Goal: Task Accomplishment & Management: Use online tool/utility

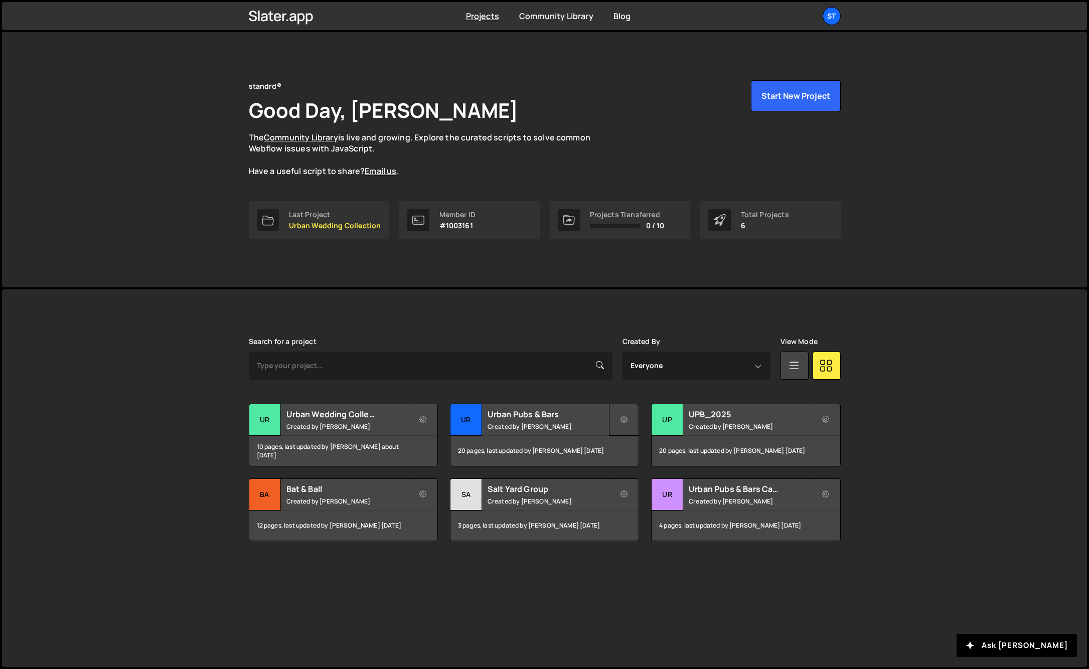
click at [621, 420] on icon at bounding box center [623, 420] width 7 height 10
click at [638, 458] on link "Edit Project" at bounding box center [668, 460] width 119 height 16
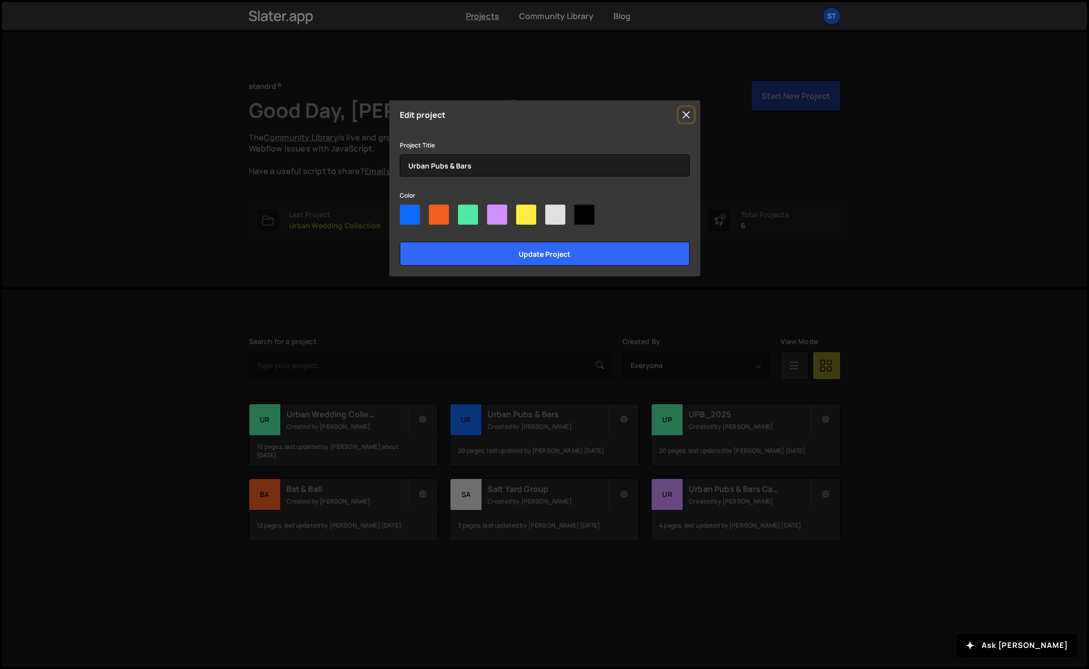
click at [685, 117] on button "Close" at bounding box center [685, 114] width 15 height 15
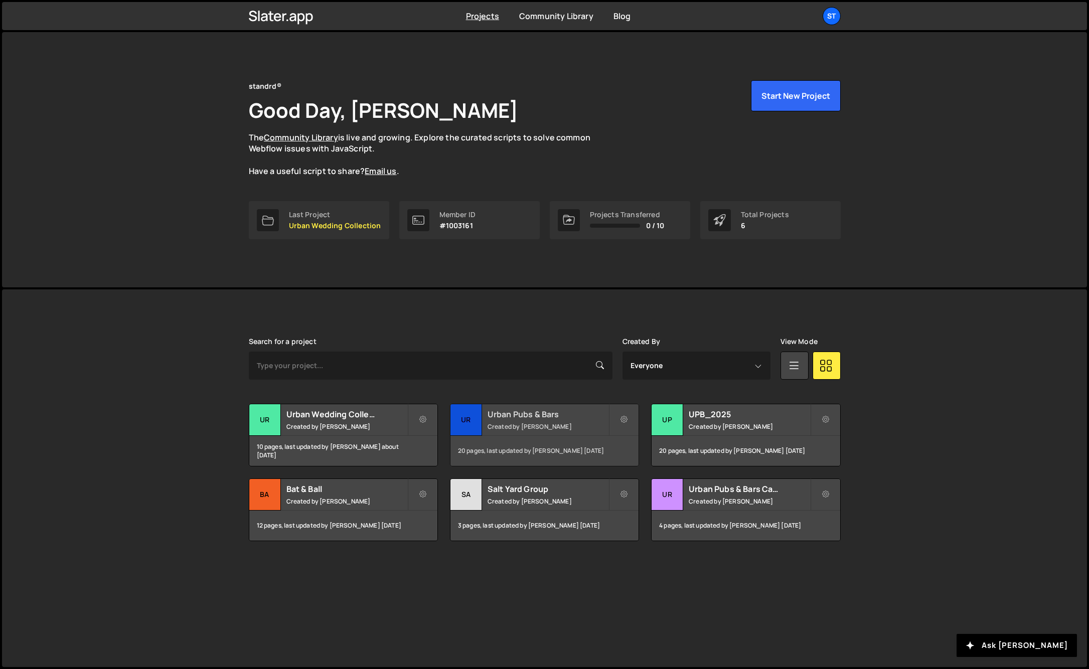
click at [538, 440] on div "20 pages, last updated by Kieran Hall 5 months ago" at bounding box center [544, 451] width 188 height 30
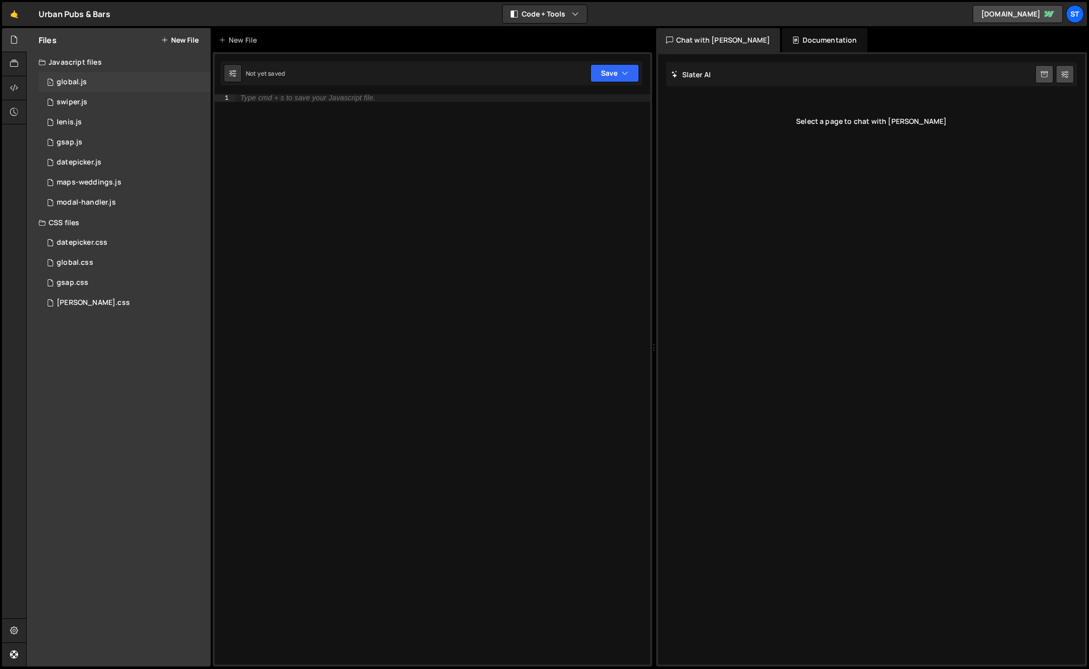
click at [97, 82] on div "1 global.js 0" at bounding box center [125, 82] width 172 height 20
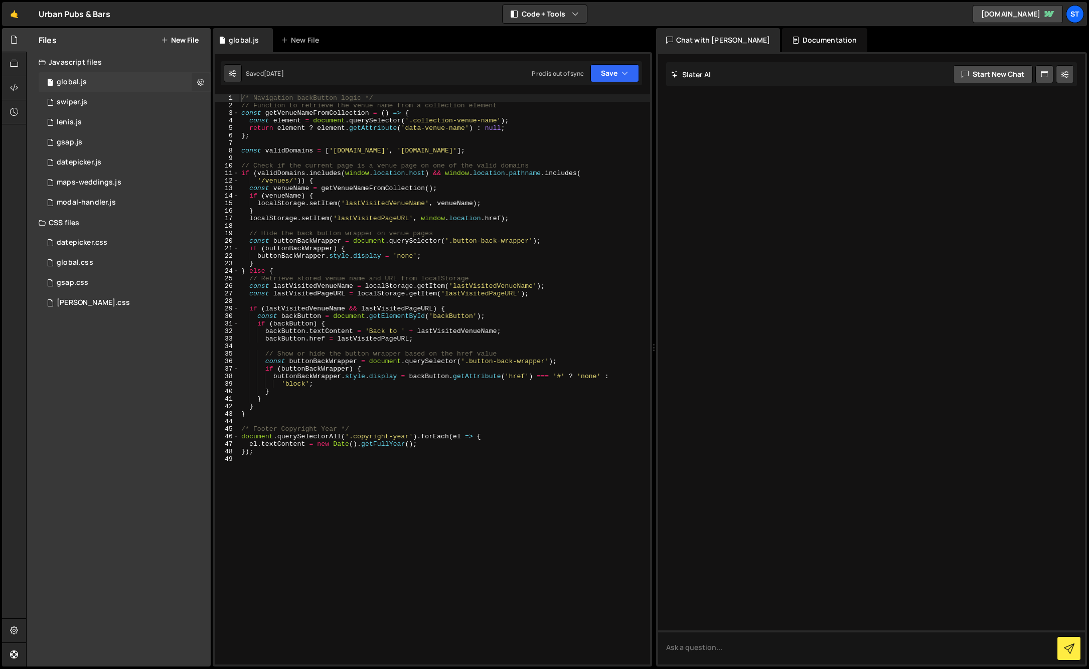
click at [199, 79] on icon at bounding box center [200, 82] width 7 height 10
click at [236, 82] on button "Copy share link" at bounding box center [262, 83] width 98 height 20
click at [396, 150] on div "/* Navigation backButton logic */ // Function to retrieve the venue name from a…" at bounding box center [444, 386] width 411 height 585
type textarea "});"
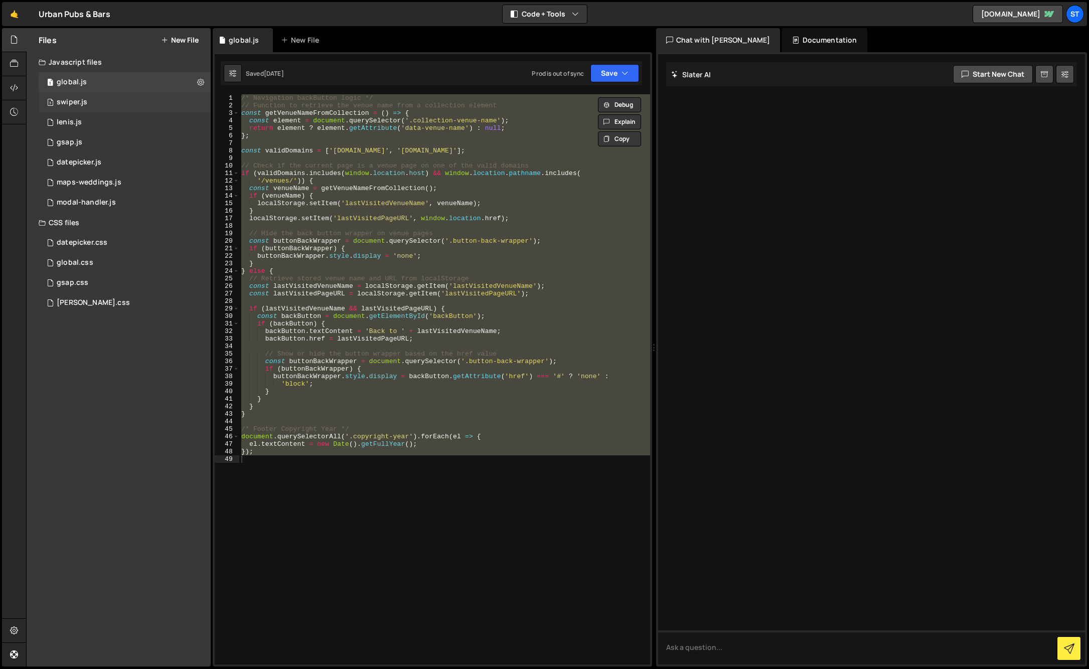
click at [105, 103] on div "3 swiper.js 0" at bounding box center [125, 102] width 172 height 20
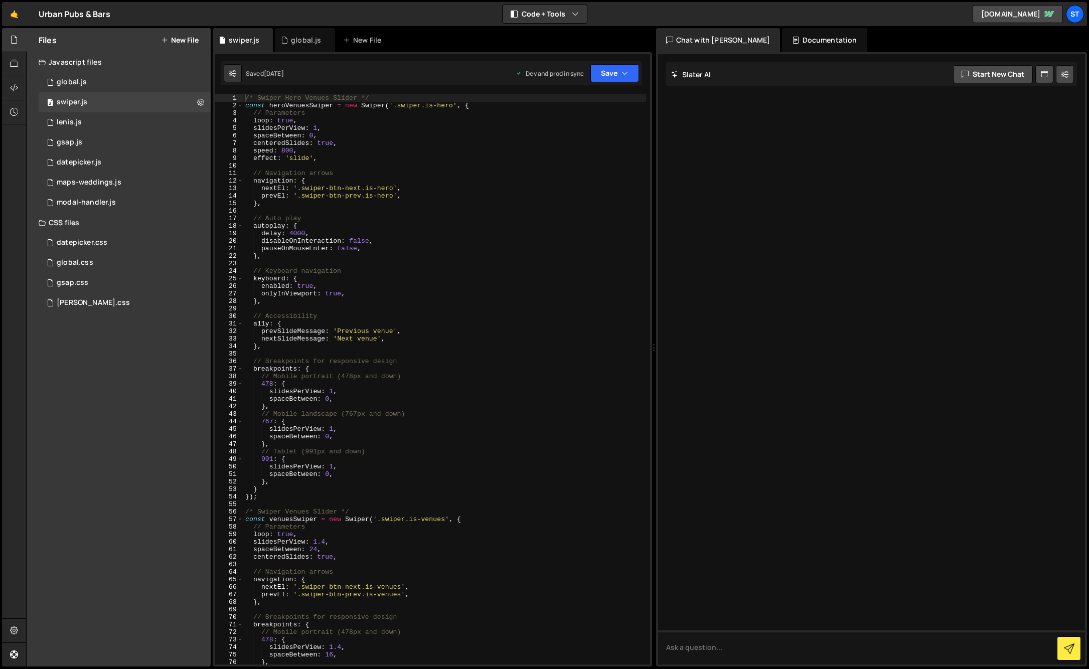
click at [283, 120] on div "/* Swiper Hero Venues Slider */ const heroVenuesSwiper = new Swiper ( '.swiper.…" at bounding box center [444, 386] width 403 height 585
type textarea "});"
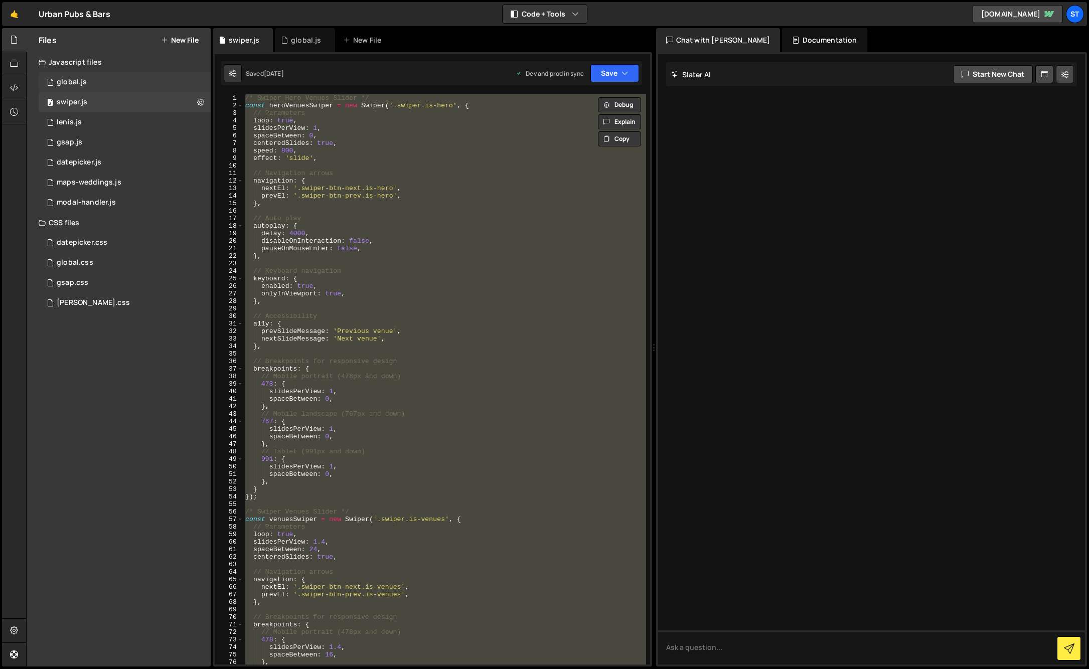
click at [134, 78] on div "1 global.js 0" at bounding box center [125, 82] width 172 height 20
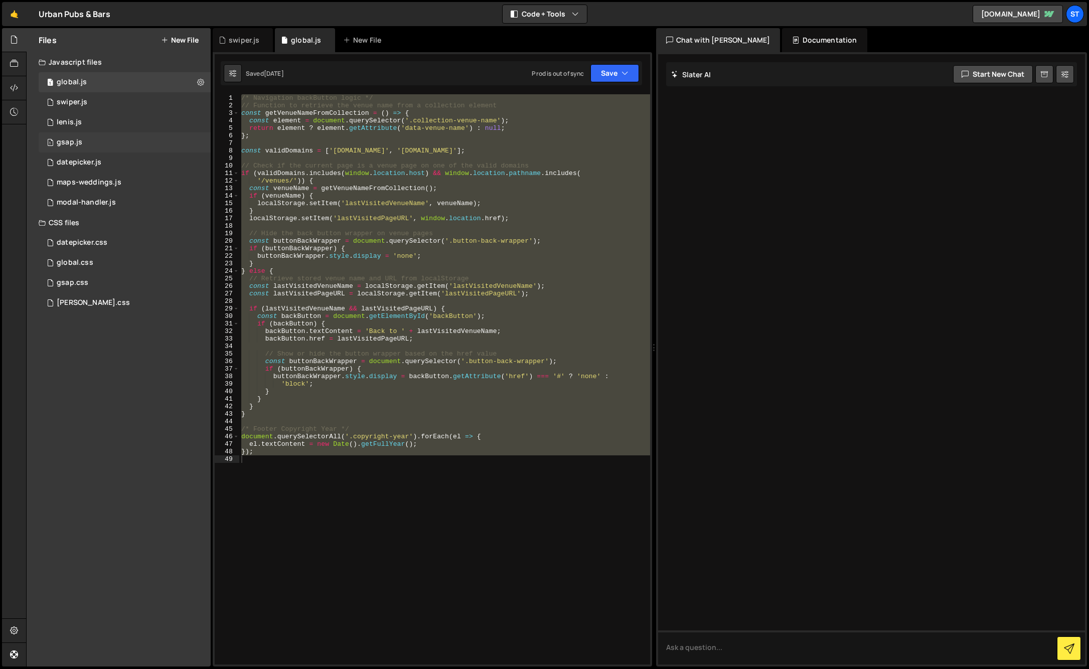
click at [95, 135] on div "1 gsap.js 0" at bounding box center [125, 142] width 172 height 20
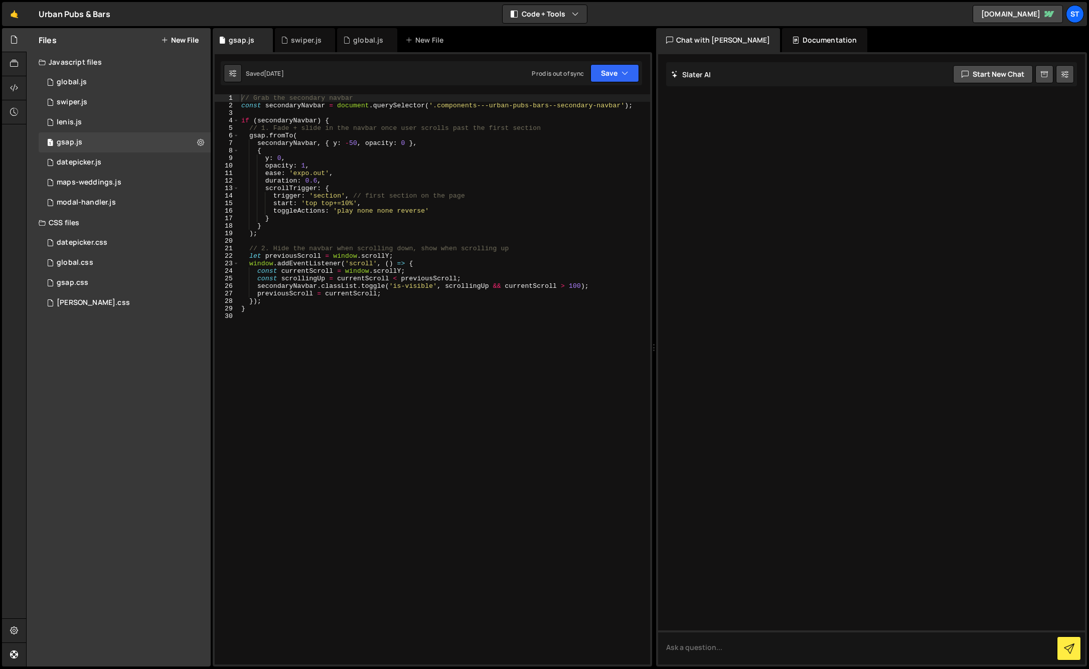
click at [316, 148] on div "// Grab the secondary navbar const secondaryNavbar = document . querySelector (…" at bounding box center [444, 386] width 411 height 585
type textarea "}"
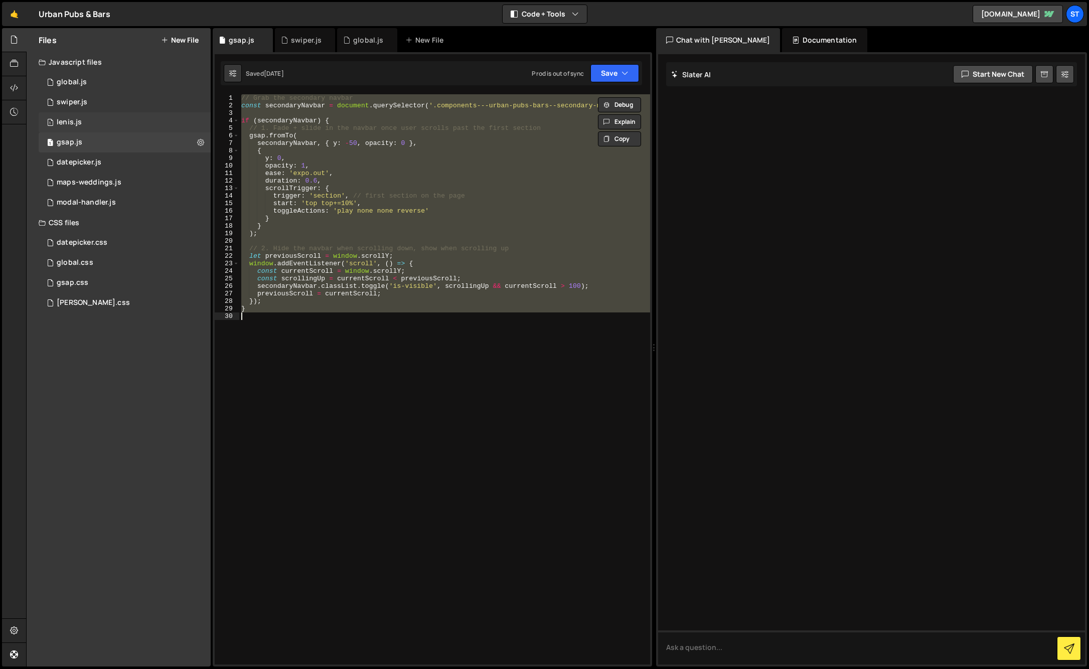
click at [95, 117] on div "1 lenis.js 0" at bounding box center [125, 122] width 172 height 20
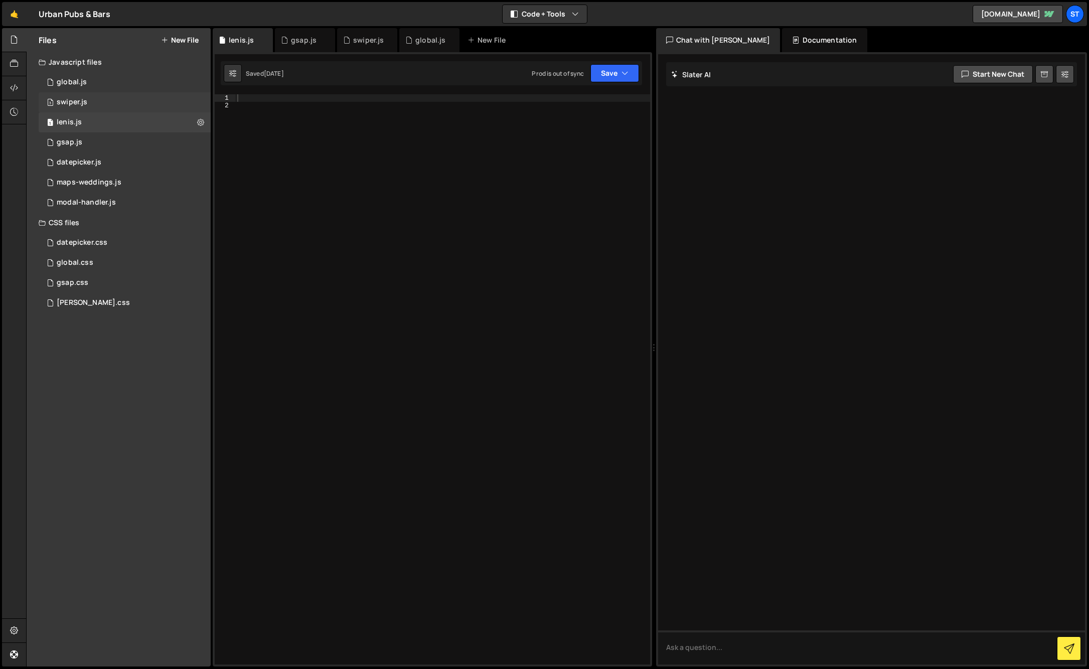
click at [108, 97] on div "3 swiper.js 0" at bounding box center [125, 102] width 172 height 20
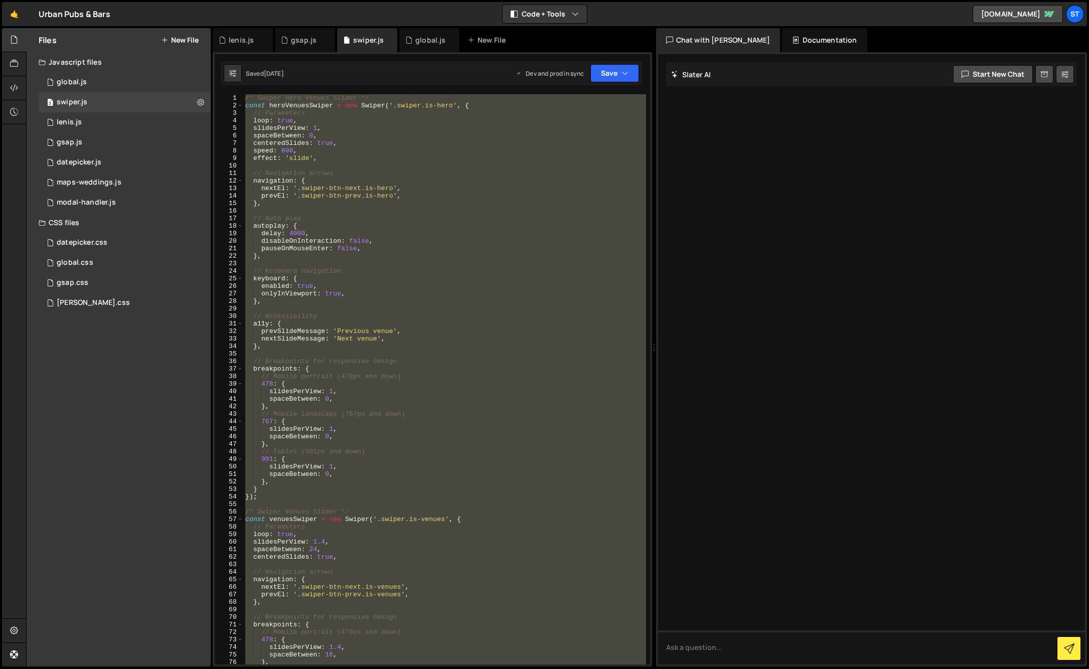
click at [323, 181] on div "/* Swiper Hero Venues Slider */ const heroVenuesSwiper = new Swiper ( '.swiper.…" at bounding box center [444, 379] width 403 height 570
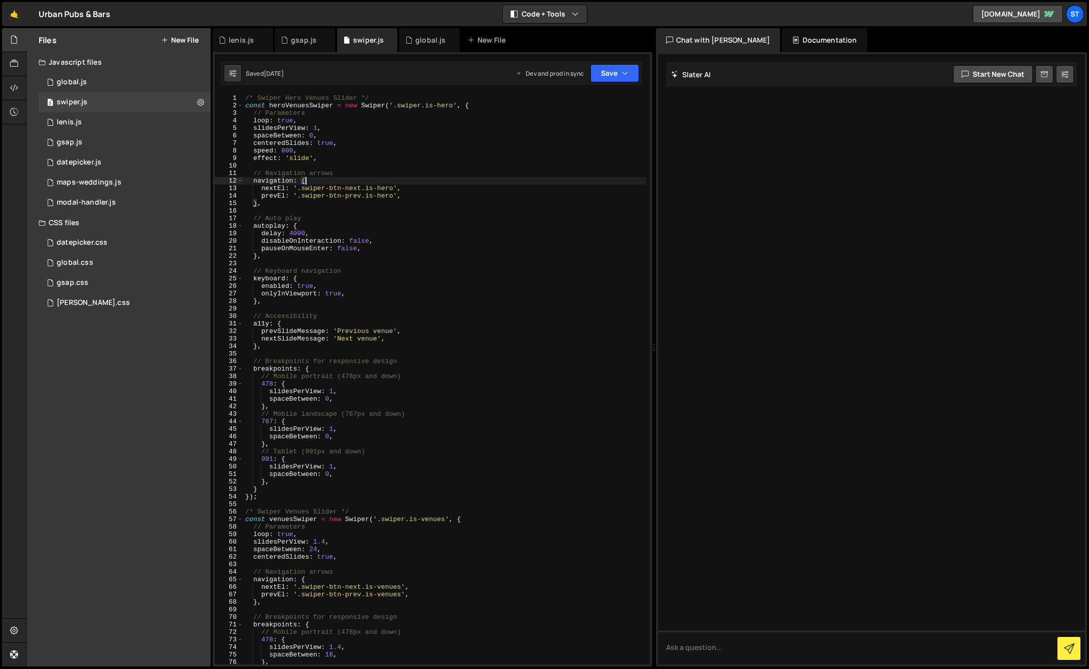
type textarea "});"
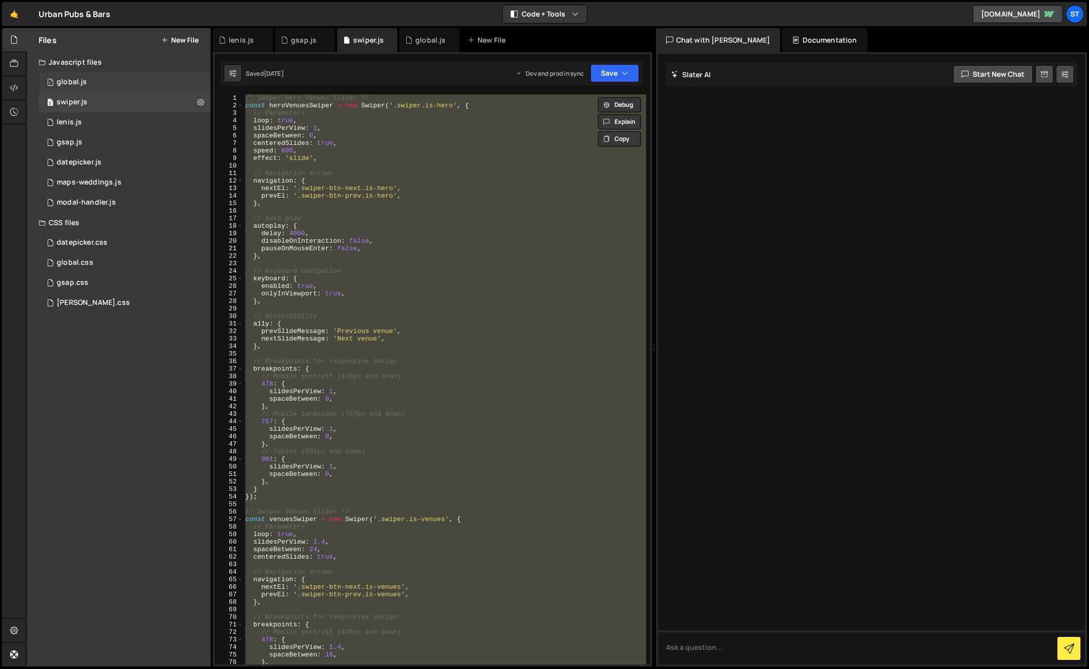
click at [84, 81] on div "global.js" at bounding box center [72, 82] width 30 height 9
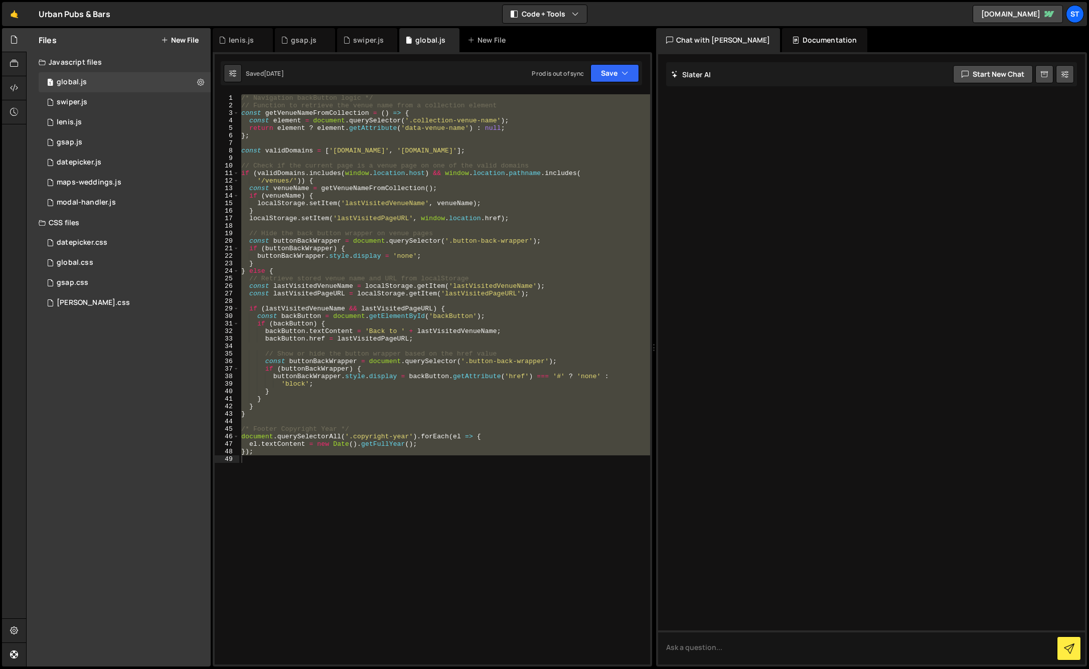
click at [353, 152] on div "/* Navigation backButton logic */ // Function to retrieve the venue name from a…" at bounding box center [444, 379] width 411 height 570
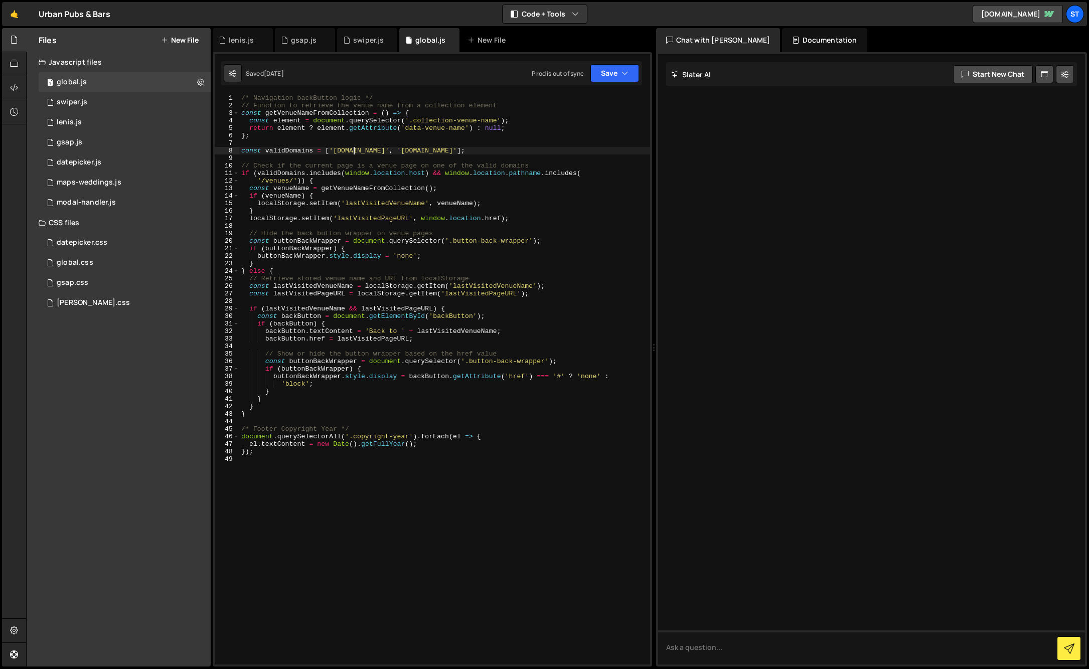
type textarea "});"
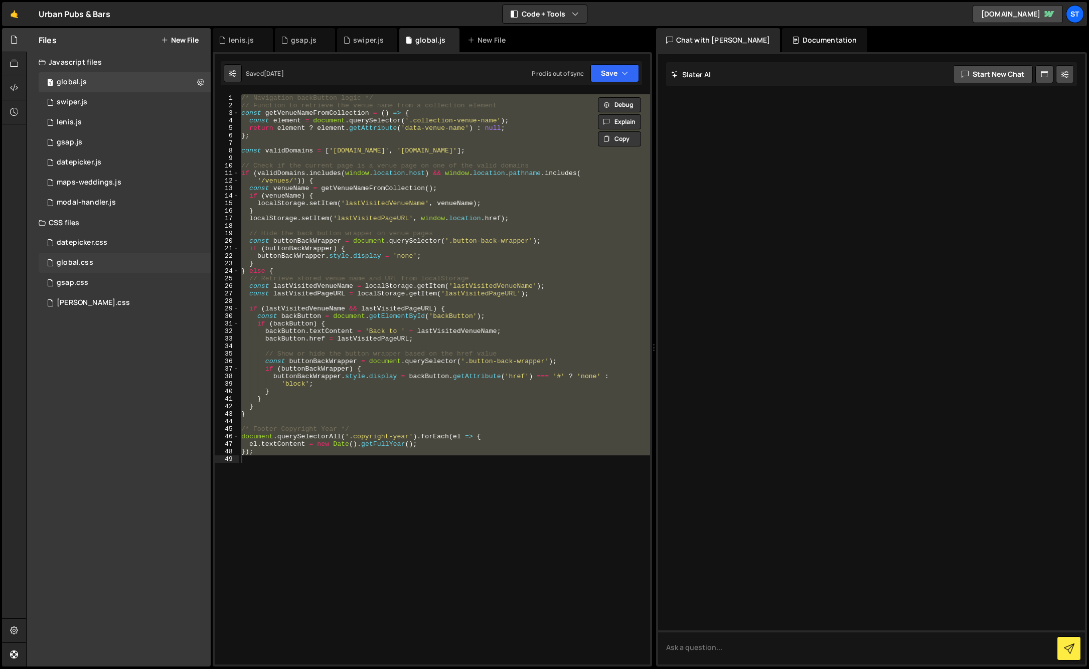
click at [68, 263] on div "global.css" at bounding box center [75, 262] width 37 height 9
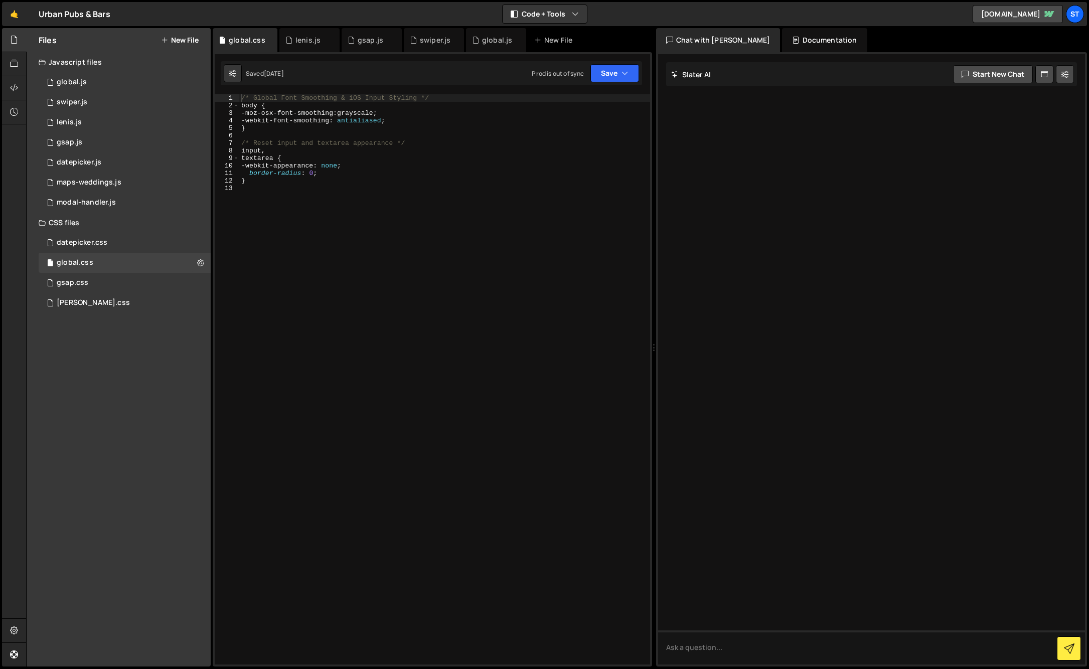
click at [269, 179] on div "/* Global Font Smoothing & iOS Input Styling */ body { -moz-osx-font-smoothing …" at bounding box center [444, 386] width 411 height 585
type textarea "}"
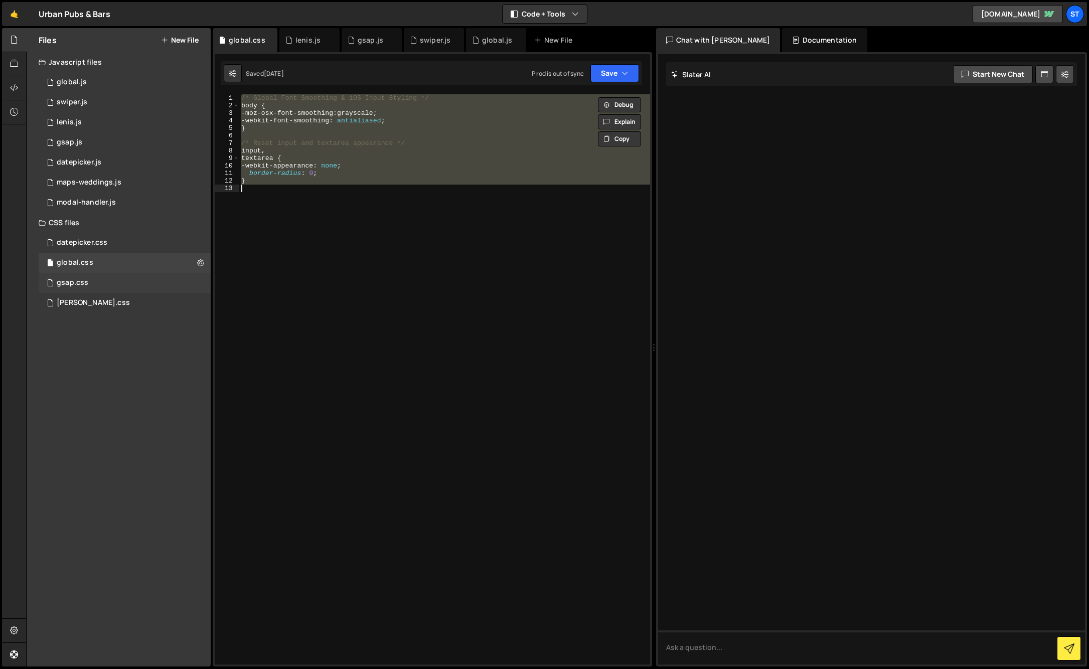
click at [111, 282] on div "gsap.css 0" at bounding box center [125, 283] width 172 height 20
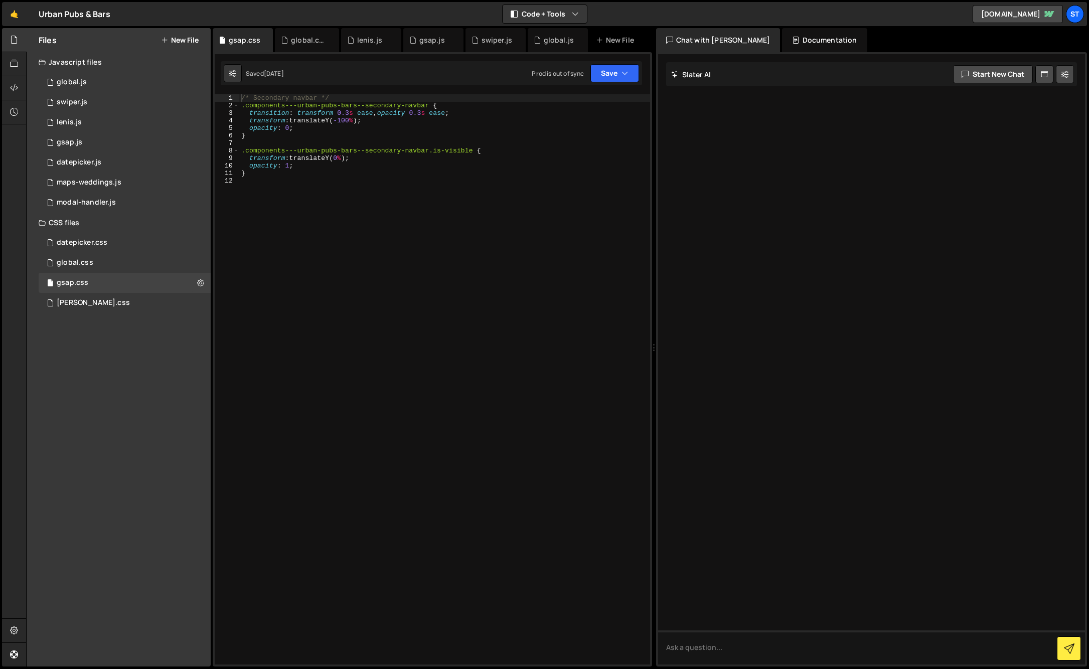
click at [302, 171] on div "/* Secondary navbar */ .components---urban-pubs-bars--secondary-navbar { transi…" at bounding box center [444, 386] width 411 height 585
type textarea "}"
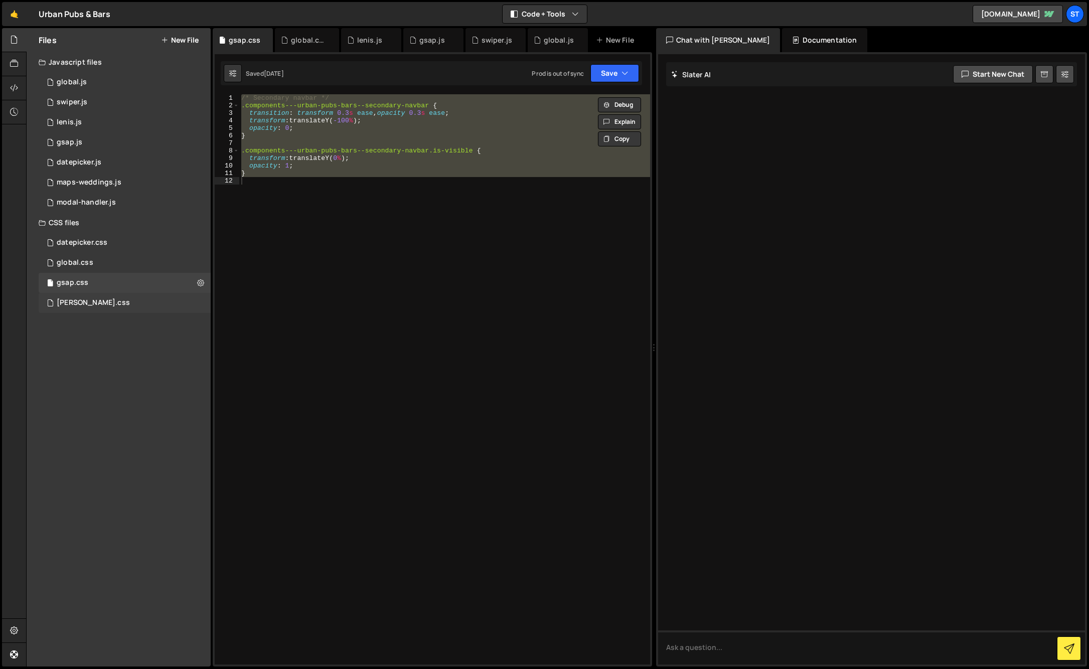
click at [81, 302] on div "lenis.css" at bounding box center [93, 302] width 73 height 9
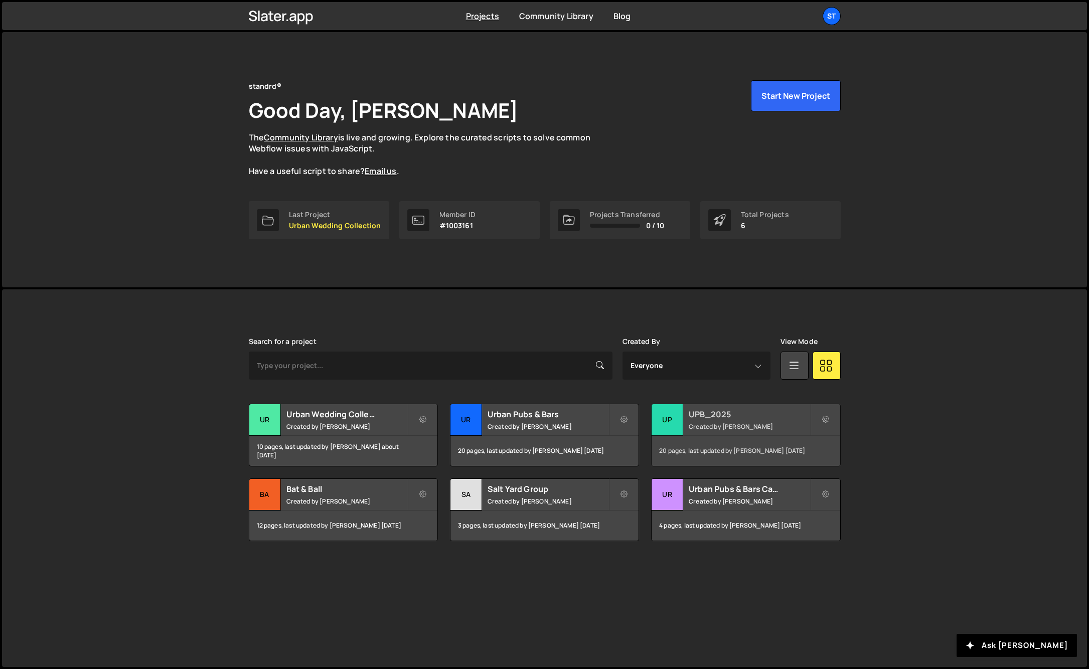
click at [755, 422] on small "Created by Kieran Hall" at bounding box center [748, 426] width 121 height 9
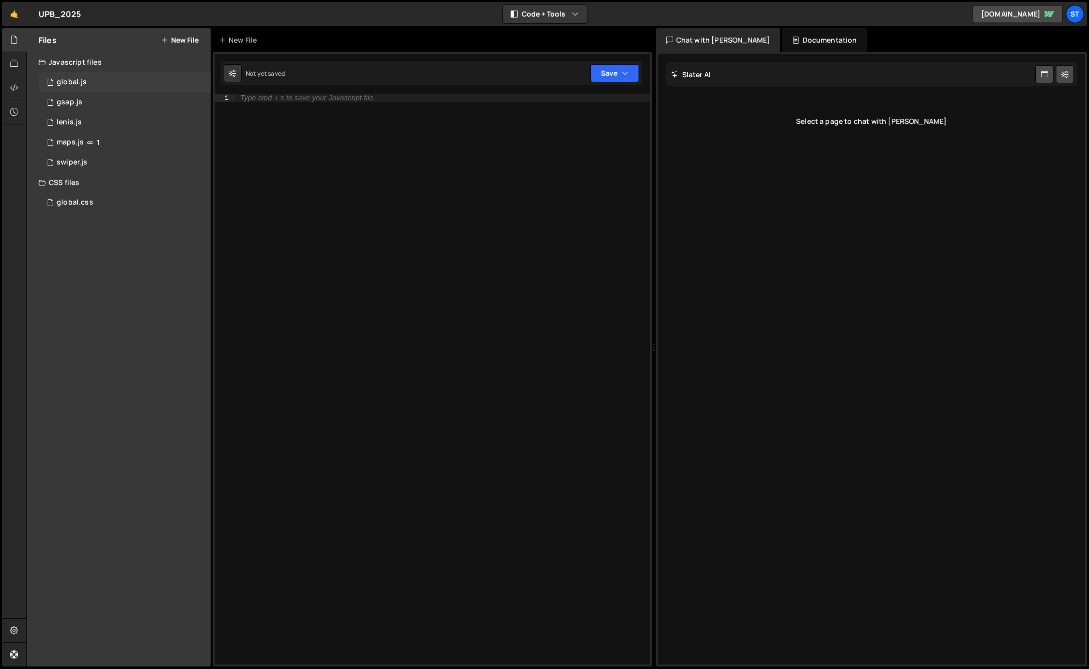
click at [104, 79] on div "1 global.js 0" at bounding box center [125, 82] width 172 height 20
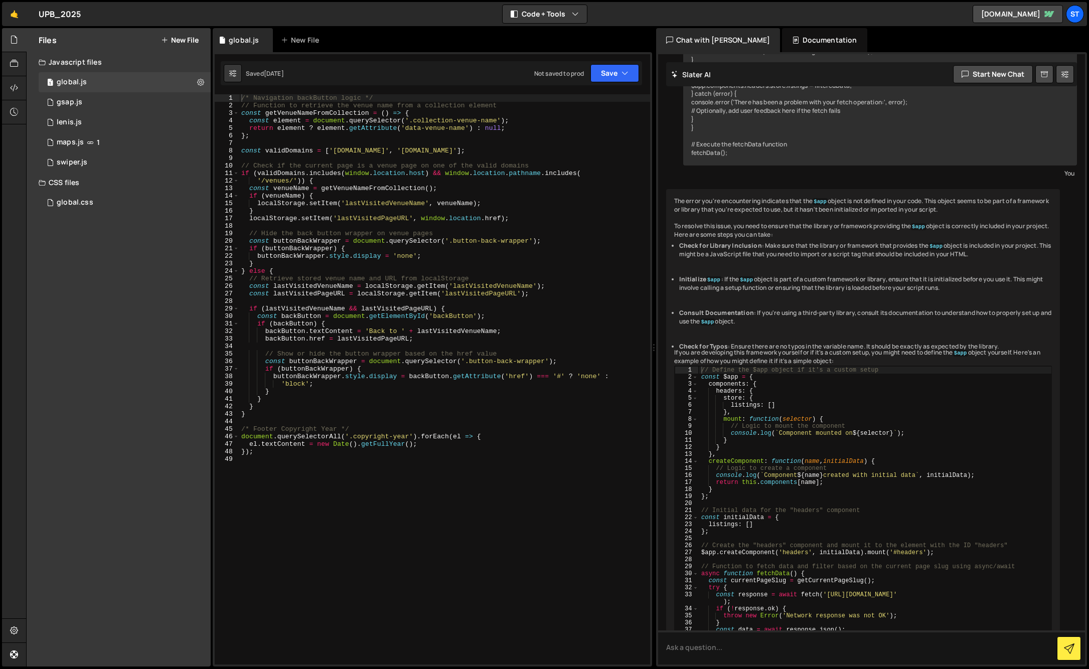
scroll to position [621, 0]
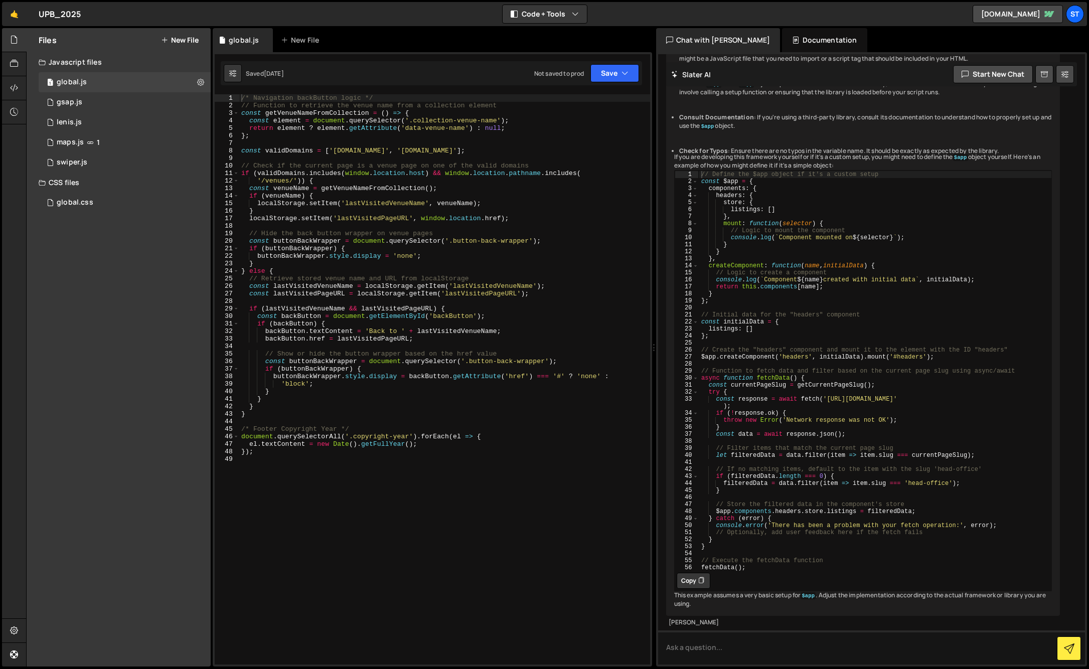
click at [324, 136] on div "/* Navigation backButton logic */ // Function to retrieve the venue name from a…" at bounding box center [444, 386] width 411 height 585
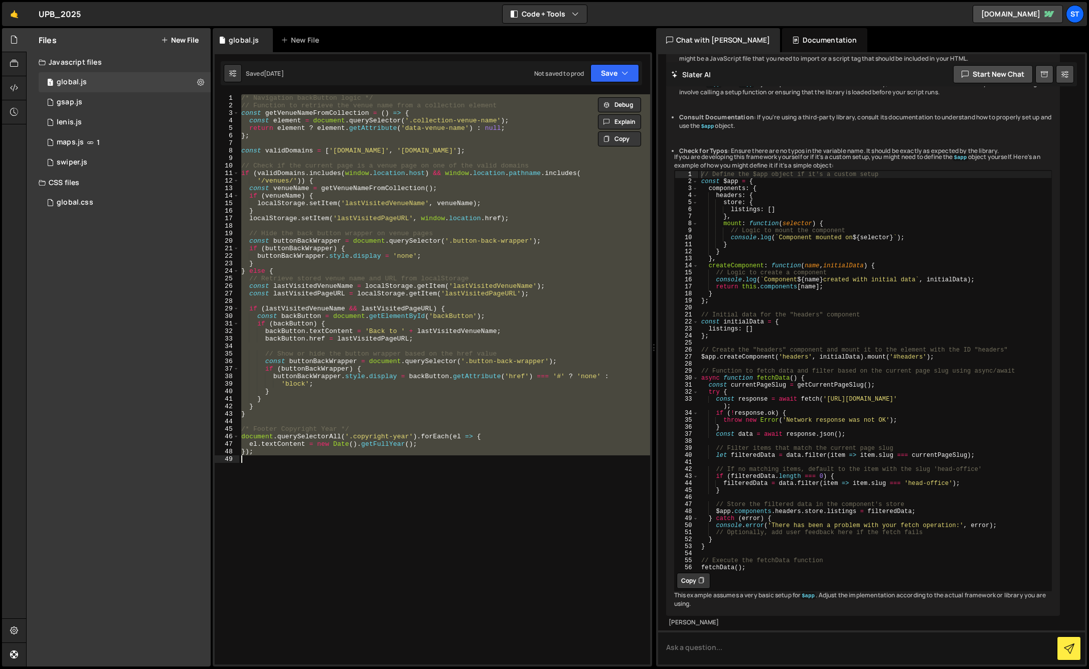
paste textarea "https://slater.app/projects/urban-pubs-bars/pages/global"
type textarea "});"
paste textarea
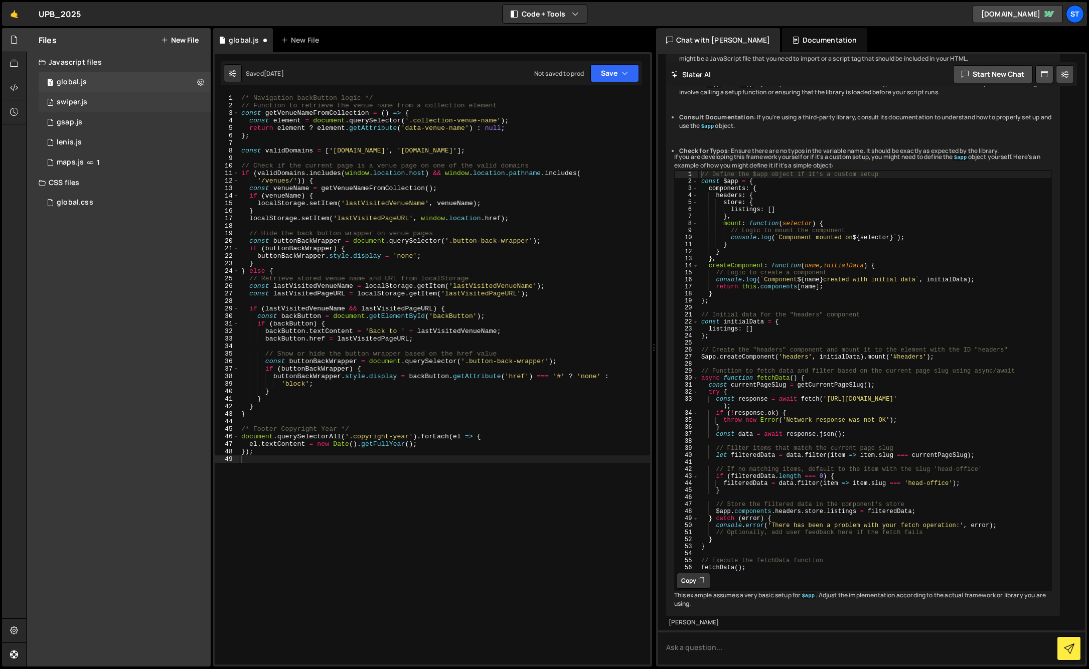
click at [96, 101] on div "3 swiper.js 0" at bounding box center [125, 102] width 172 height 20
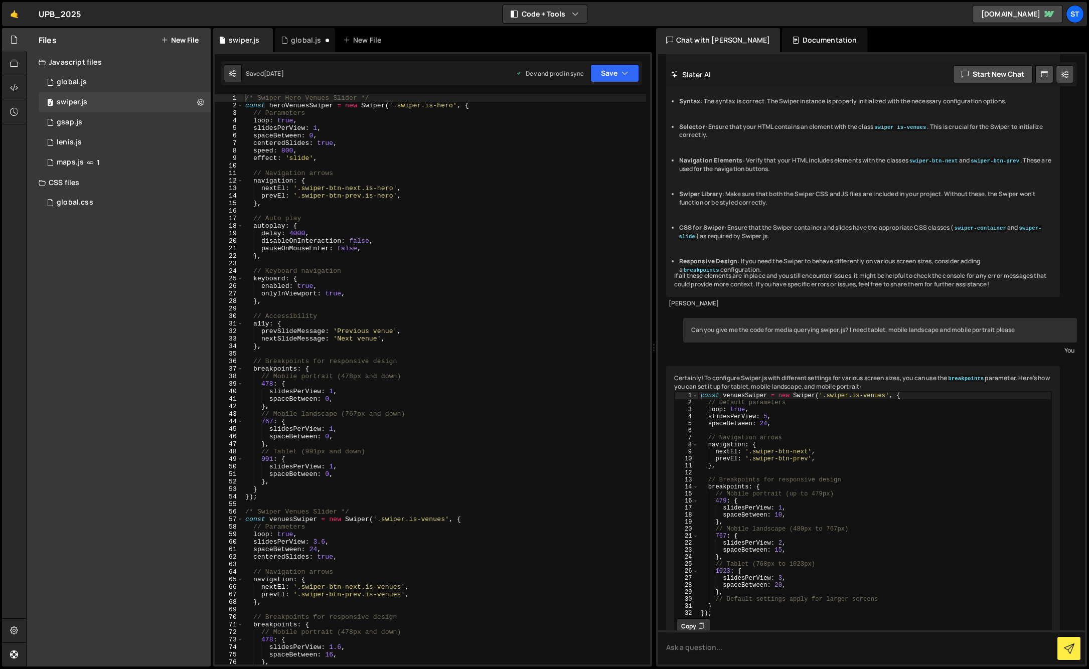
scroll to position [1858, 0]
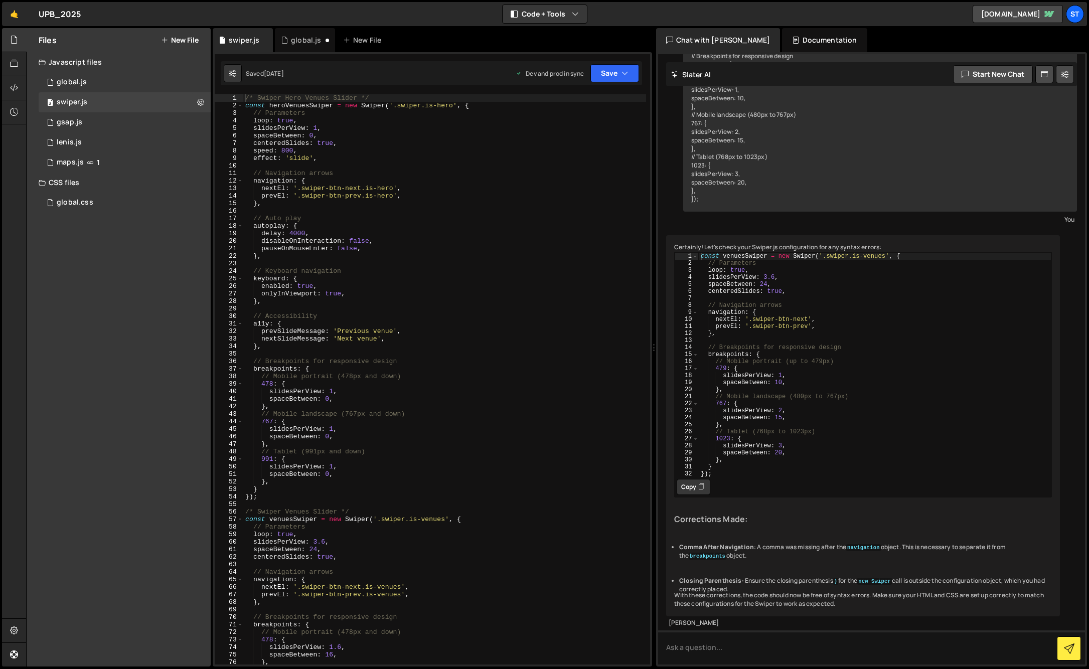
click at [346, 159] on div "/* Swiper Hero Venues Slider */ const heroVenuesSwiper = new Swiper ( '.swiper.…" at bounding box center [444, 386] width 403 height 585
type textarea "});"
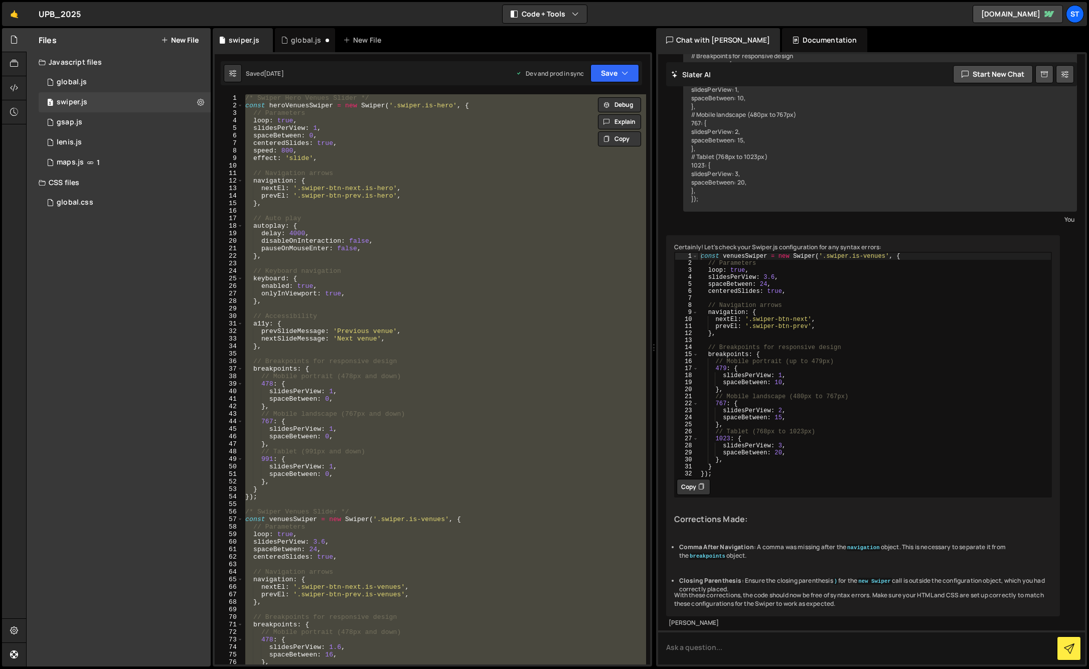
paste textarea
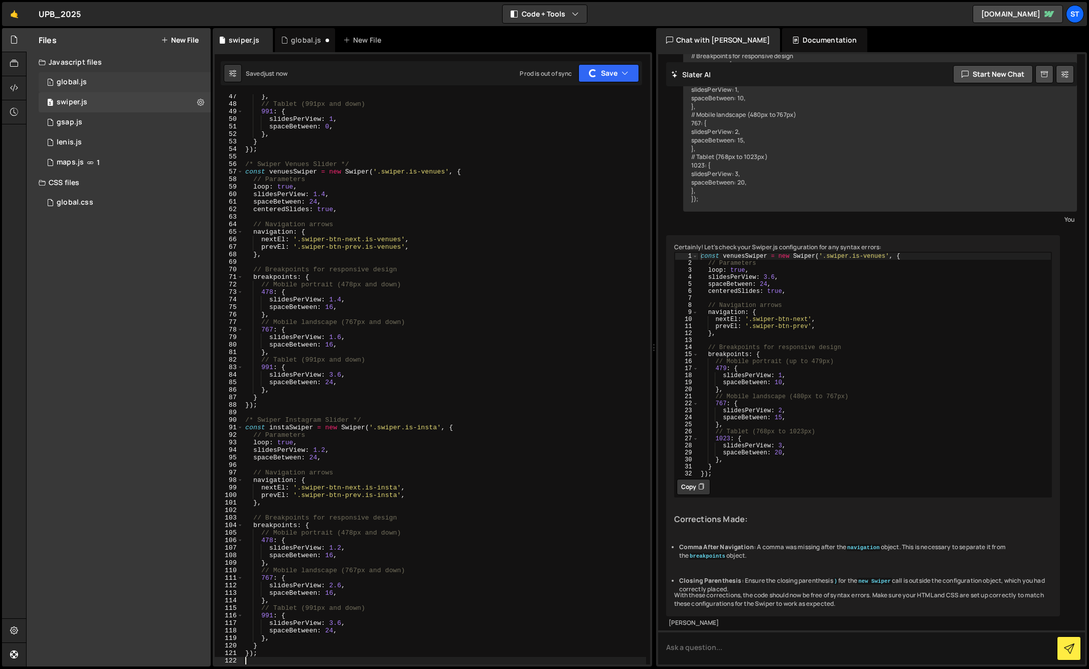
click at [119, 86] on div "1 global.js 0" at bounding box center [125, 82] width 172 height 20
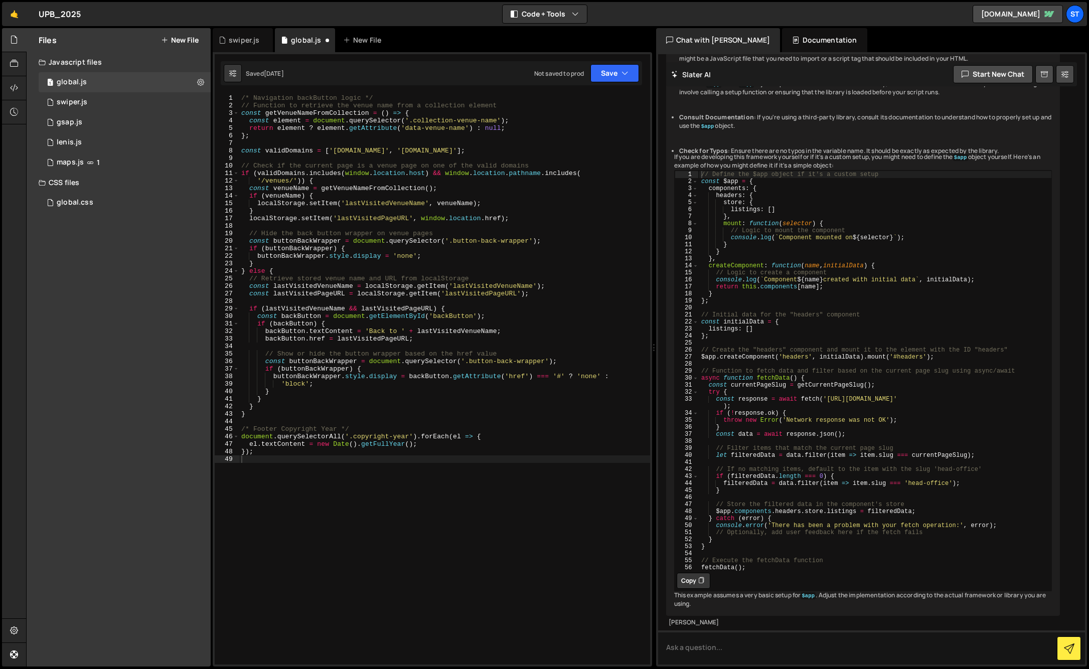
scroll to position [621, 0]
click at [16, 86] on icon at bounding box center [14, 87] width 8 height 11
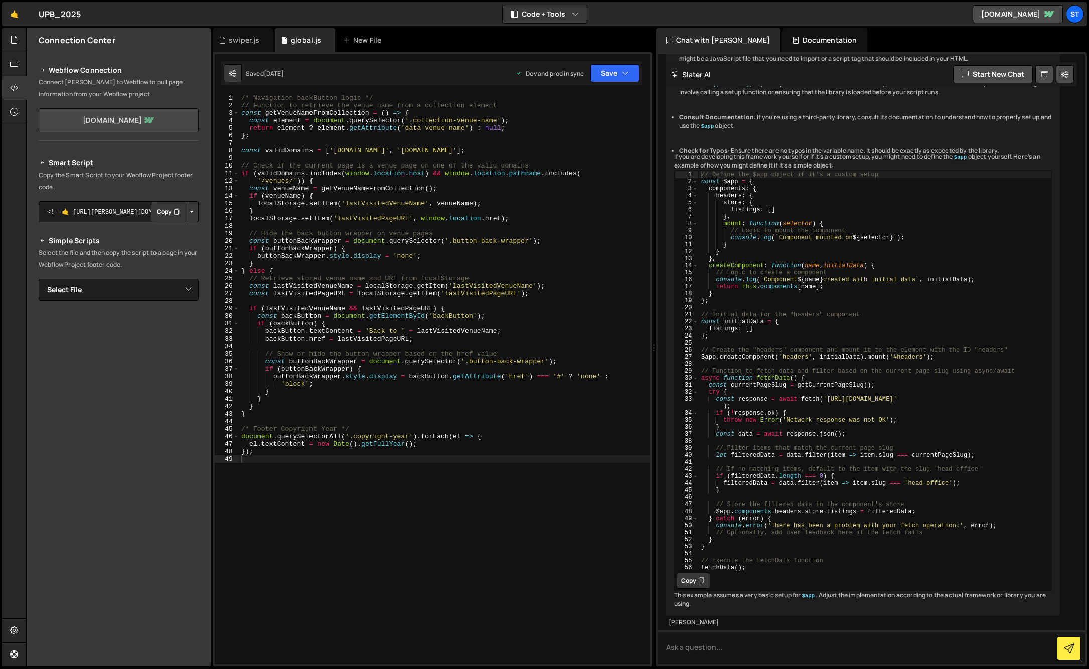
click at [115, 117] on link "upb-2025.webflow.io" at bounding box center [119, 120] width 160 height 24
click at [13, 630] on icon at bounding box center [14, 630] width 8 height 11
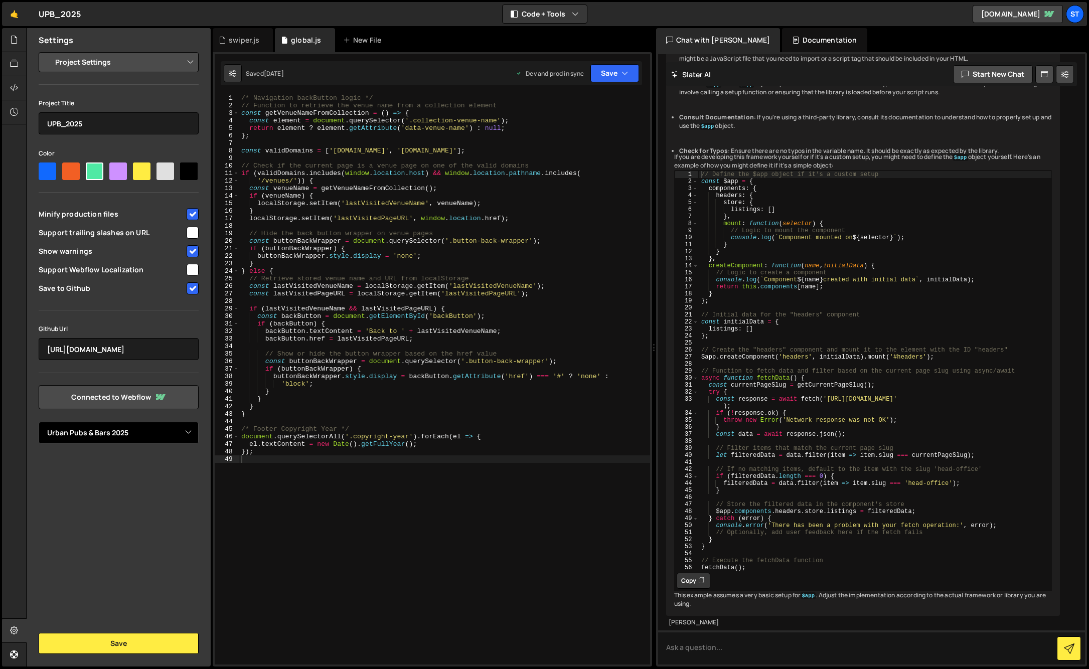
click at [163, 433] on select "Select Project Urban Pubs & Bars 2025" at bounding box center [119, 433] width 160 height 22
click at [142, 395] on link "Connected to Webflow" at bounding box center [119, 397] width 160 height 24
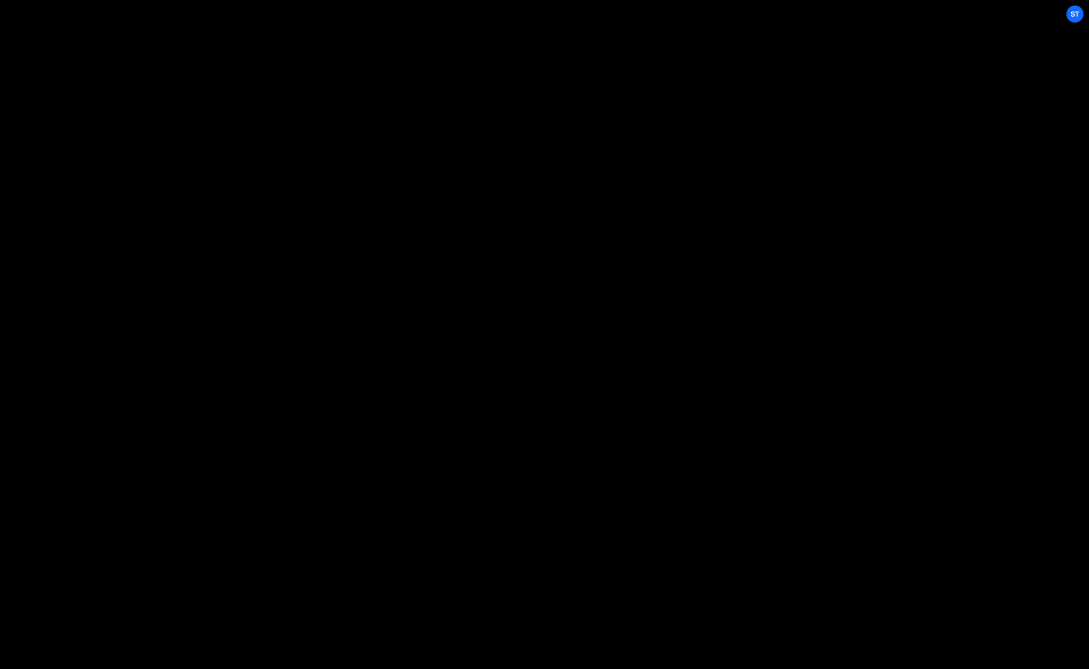
select select "67b87053907e93240d27b2e4"
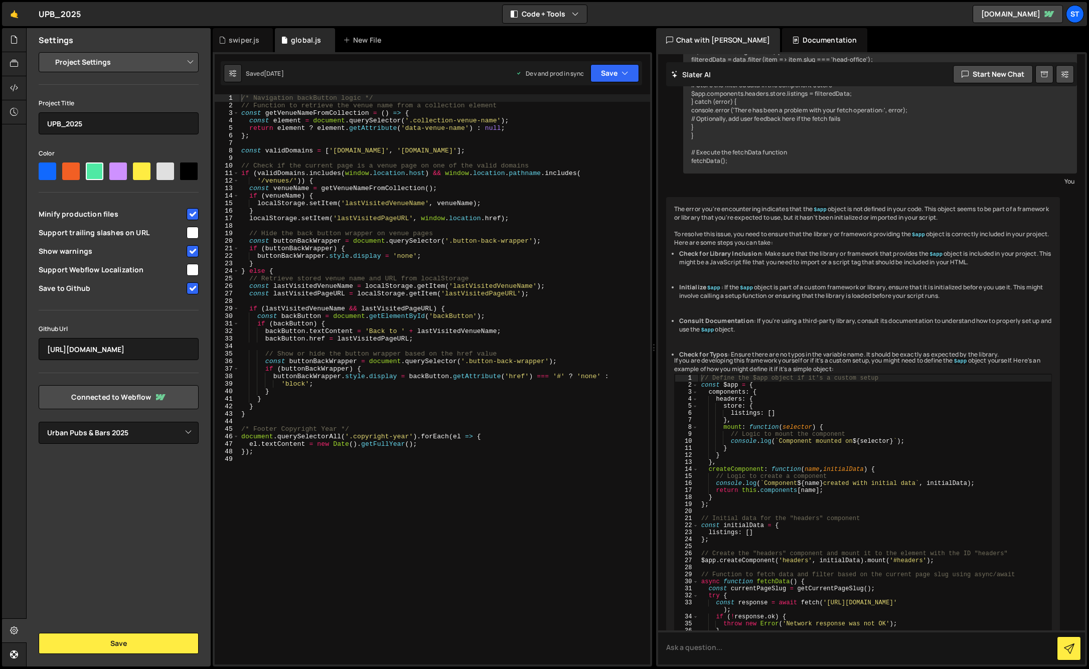
scroll to position [621, 0]
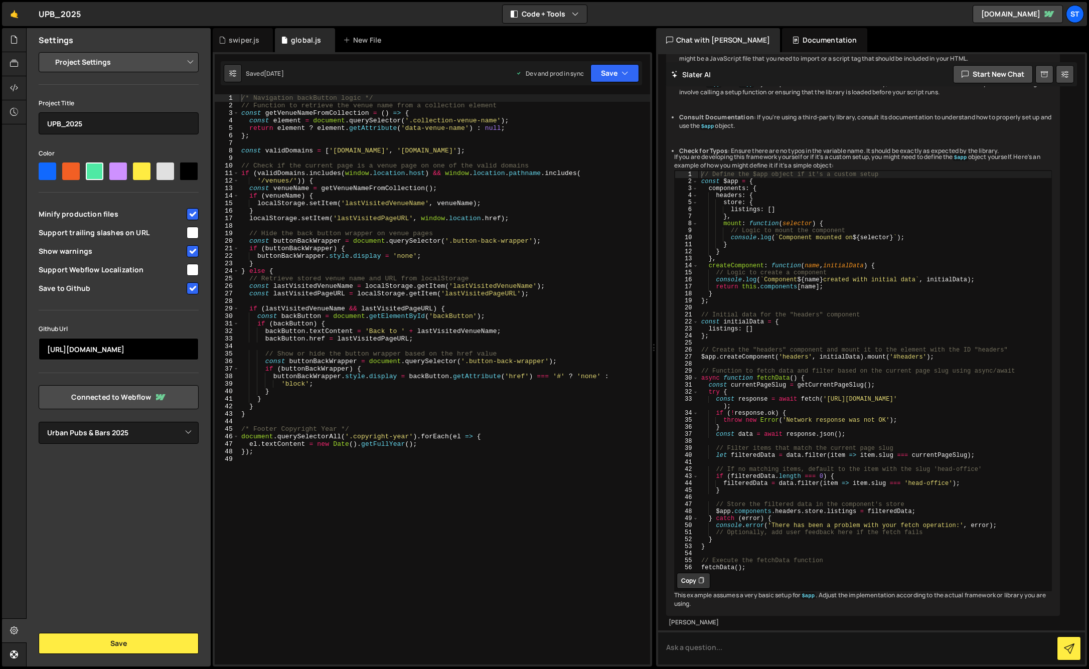
click at [160, 349] on input "[URL][DOMAIN_NAME]" at bounding box center [119, 349] width 160 height 22
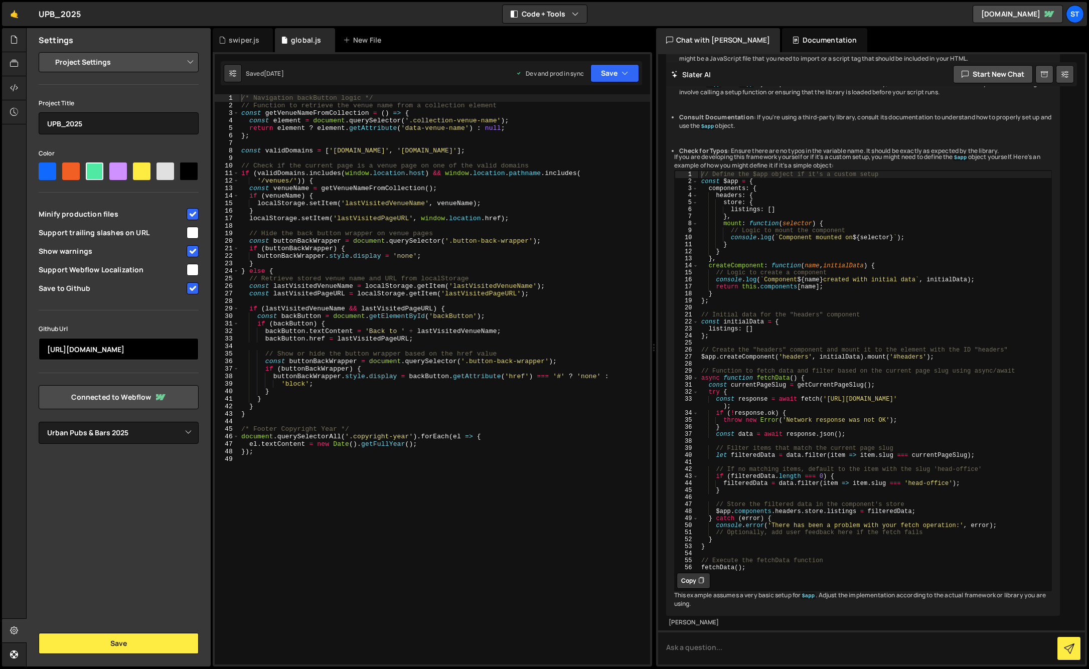
click at [160, 349] on input "[URL][DOMAIN_NAME]" at bounding box center [119, 349] width 160 height 22
click at [144, 428] on select "Select Project Urban Pubs & Bars 2025" at bounding box center [119, 433] width 160 height 22
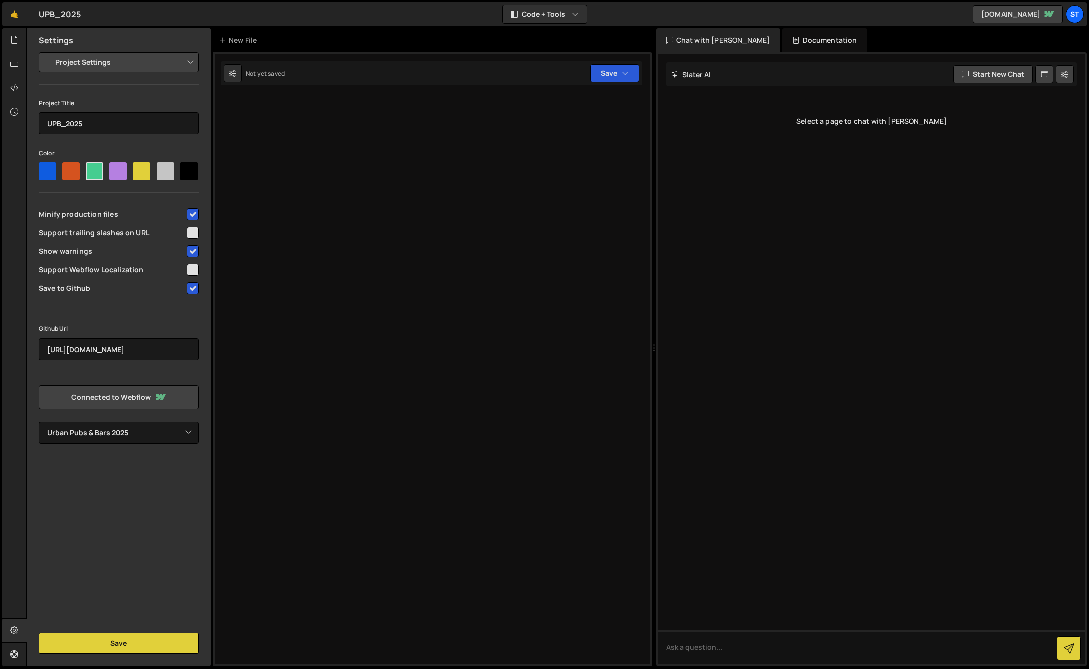
select select "67b87053907e93240d27b2e4"
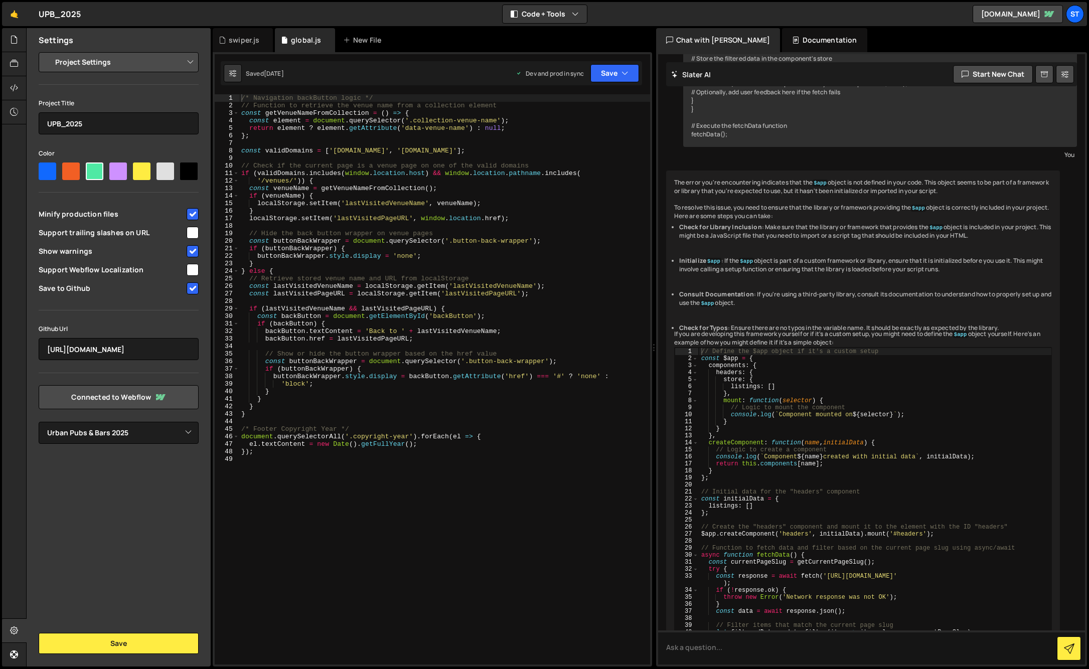
scroll to position [621, 0]
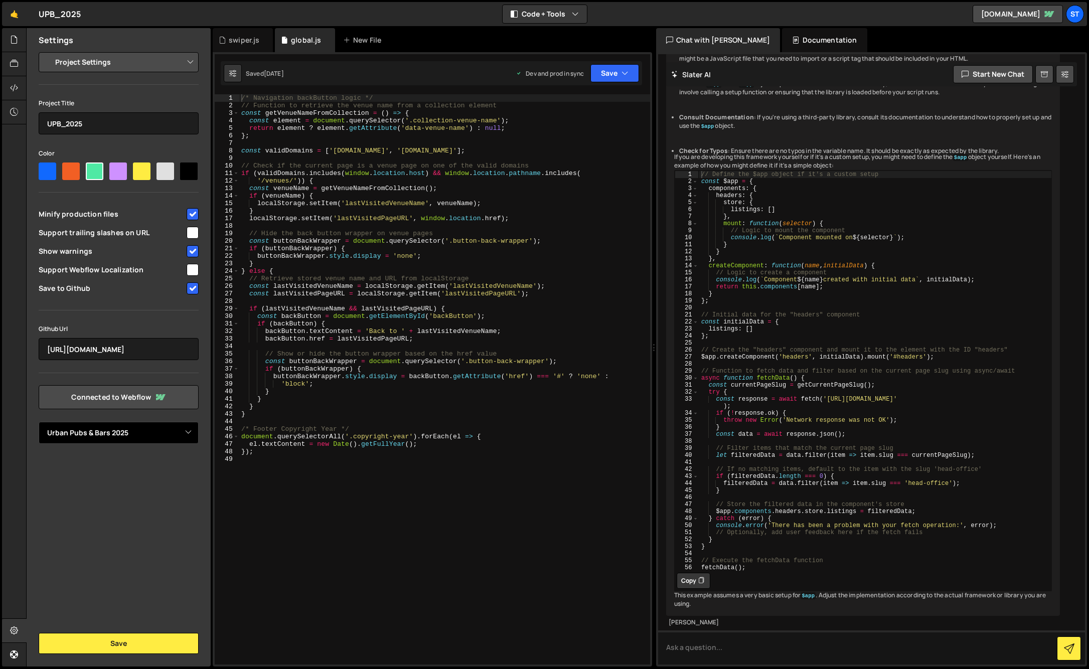
click at [150, 435] on select "Select Project Urban Pubs & Bars 2025" at bounding box center [119, 433] width 160 height 22
select select
click at [39, 422] on select "Select Project Urban Pubs & Bars 2025" at bounding box center [119, 433] width 160 height 22
click at [116, 434] on select "Select Project Urban Pubs & Bars 2025" at bounding box center [119, 433] width 160 height 22
click at [120, 398] on link "Connected to Webflow" at bounding box center [119, 397] width 160 height 24
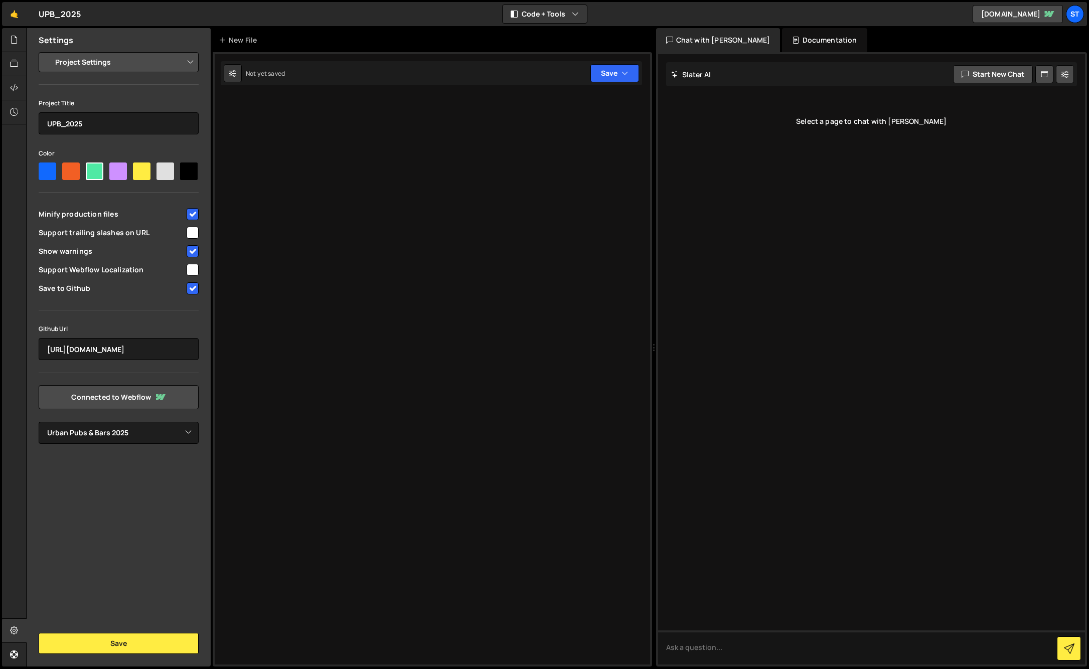
select select "67b87053907e93240d27b2e4"
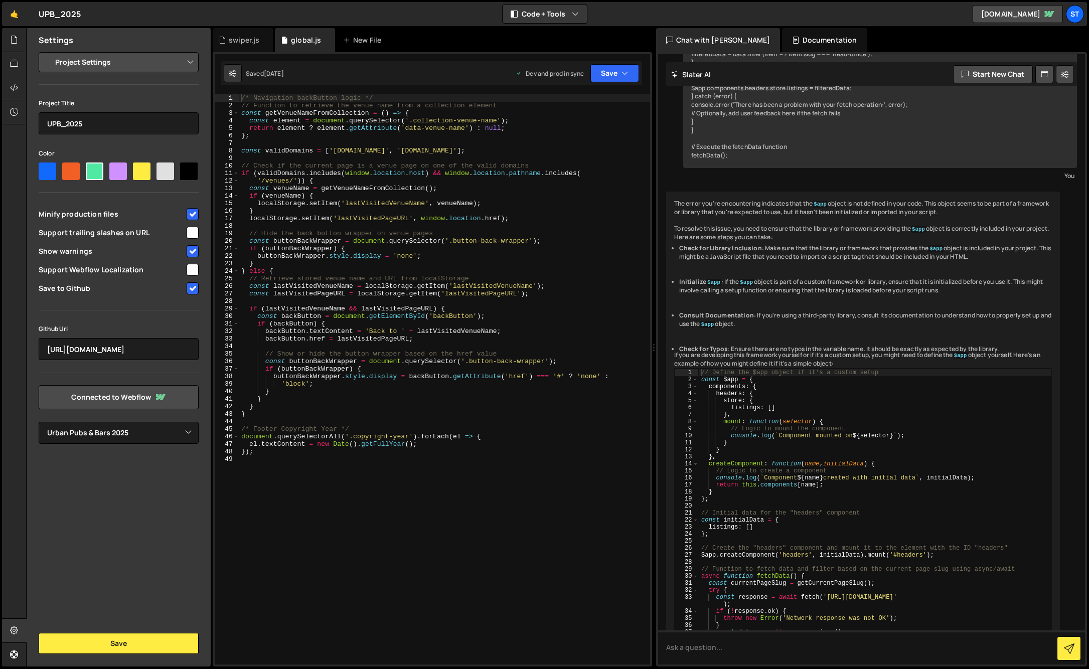
scroll to position [621, 0]
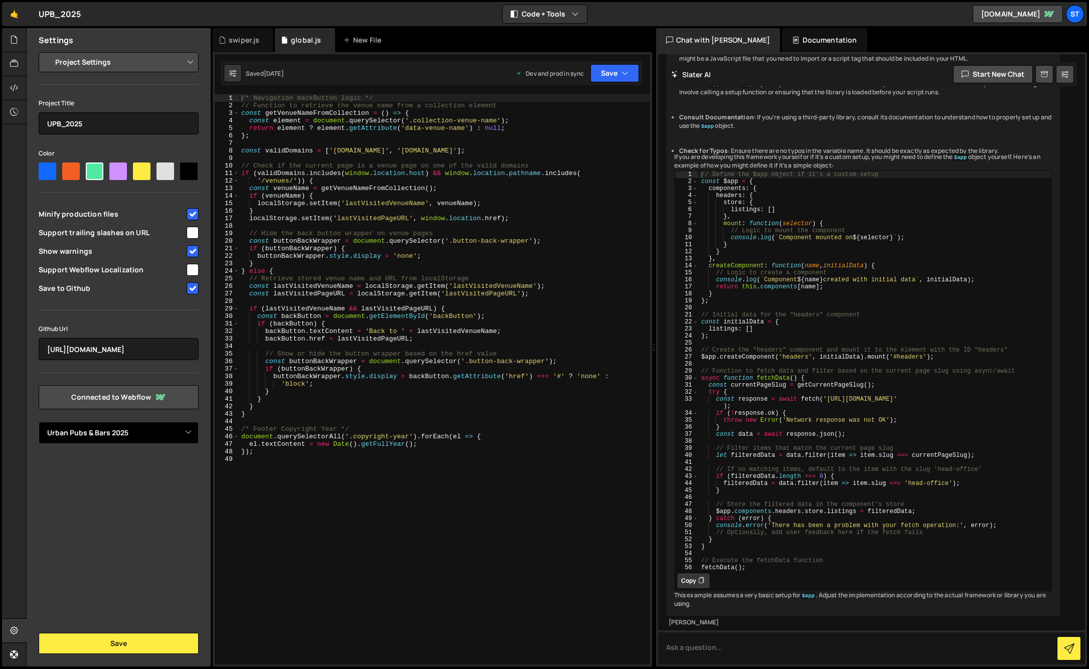
click at [138, 432] on select "Select Project Urban Pubs & Bars 2025" at bounding box center [119, 433] width 160 height 22
click at [98, 65] on select "Project Settings Code Editor Settings Chat Settings" at bounding box center [120, 62] width 147 height 22
drag, startPoint x: 62, startPoint y: 124, endPoint x: 120, endPoint y: 125, distance: 58.7
click at [120, 125] on input "UPB_2025" at bounding box center [119, 123] width 160 height 22
type input "UPB Attributes"
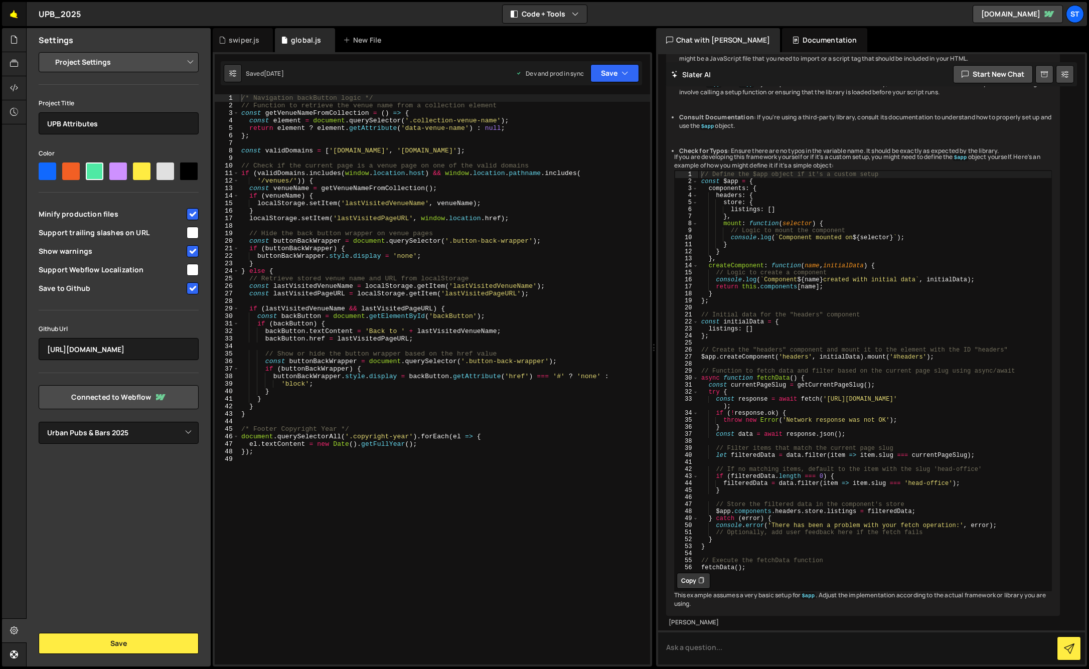
click at [15, 11] on link "🤙" at bounding box center [14, 14] width 25 height 24
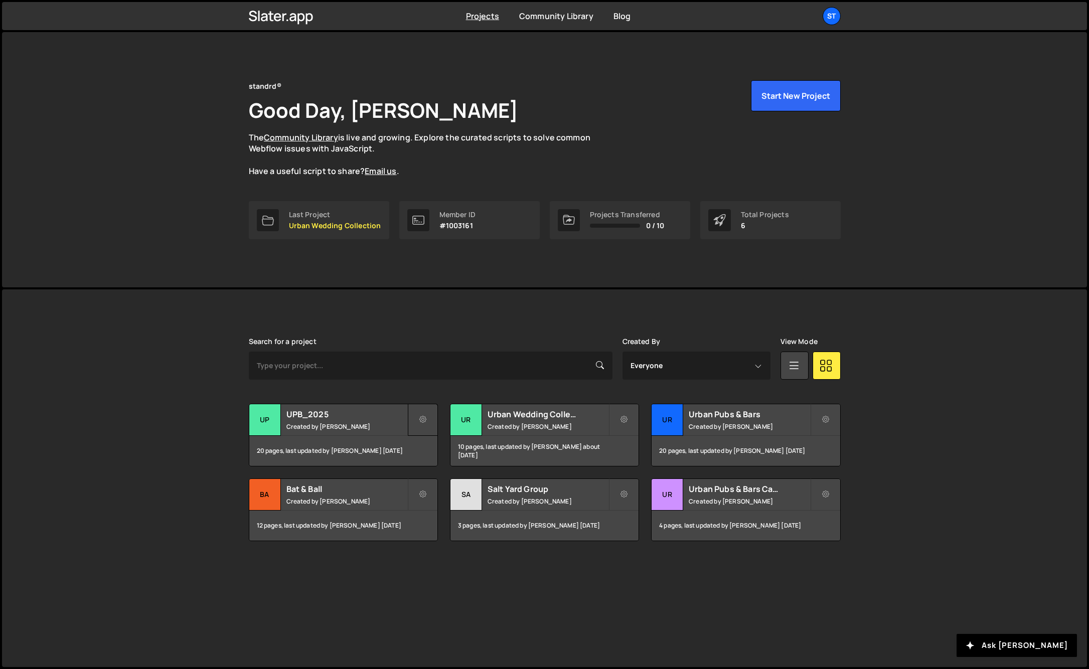
click at [419, 417] on button at bounding box center [423, 420] width 30 height 32
click at [427, 473] on link "Delete Project" at bounding box center [467, 476] width 119 height 16
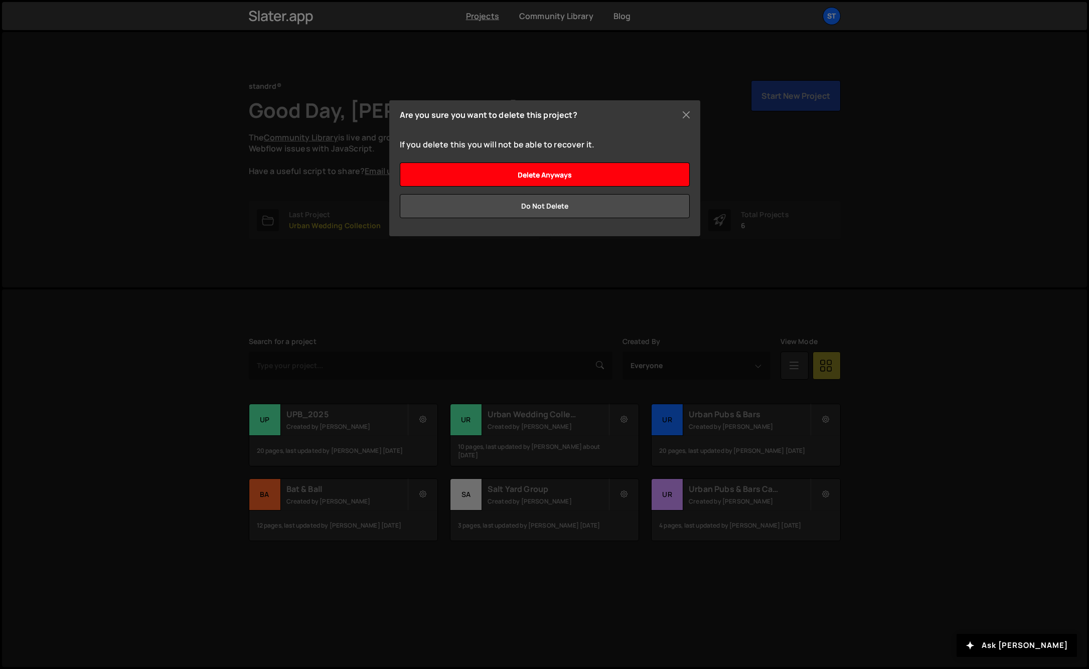
click at [555, 172] on input "Delete anyways" at bounding box center [545, 174] width 290 height 24
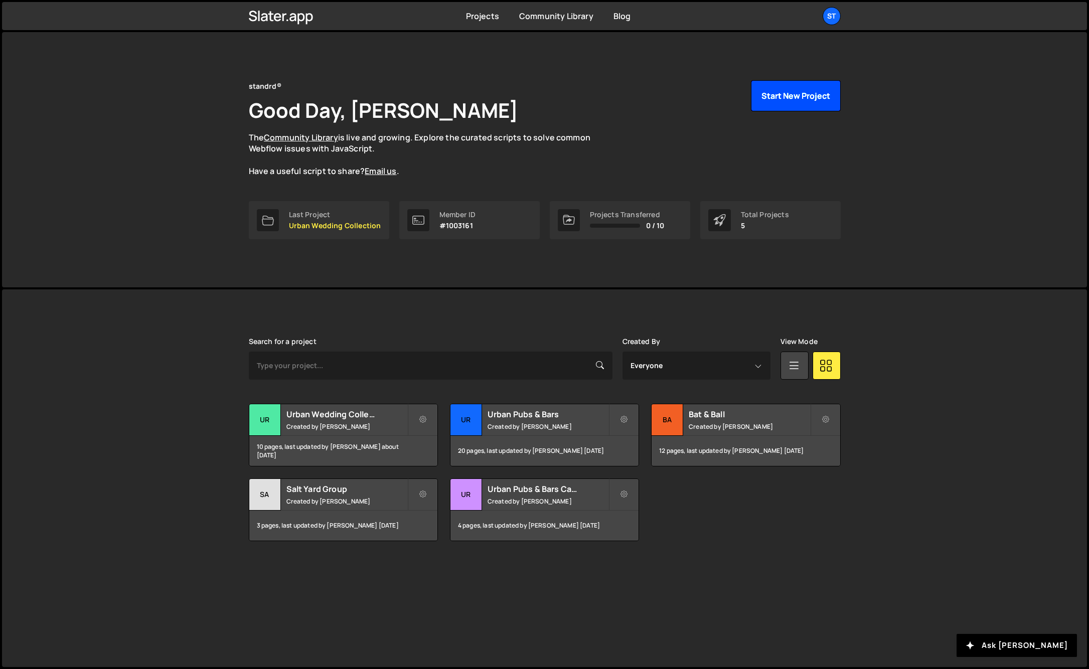
click at [787, 97] on button "Start New Project" at bounding box center [796, 95] width 90 height 31
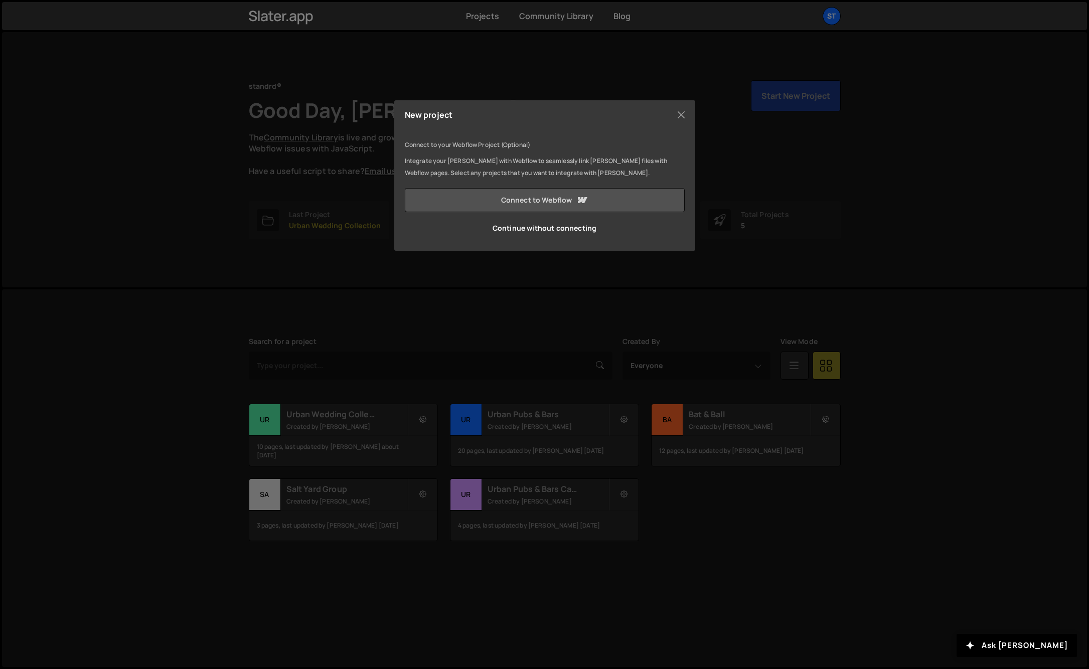
click at [548, 201] on link "Connect to Webflow" at bounding box center [545, 200] width 280 height 24
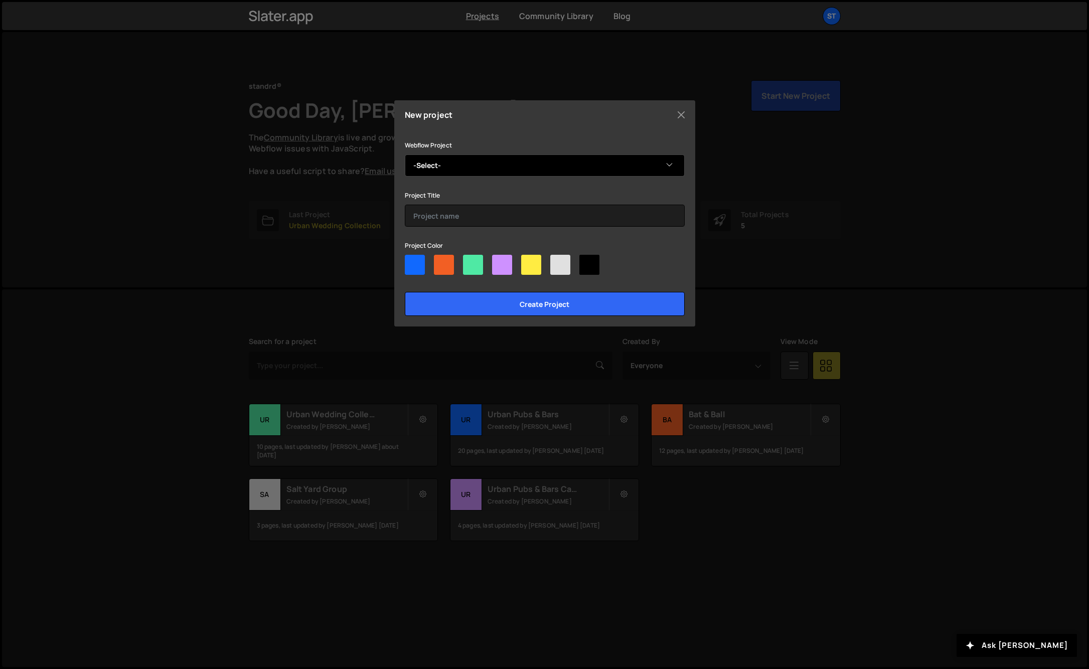
click at [472, 168] on select "-Select- UP&B - Attributes V2" at bounding box center [545, 165] width 280 height 22
select select "68c4570e4b569559ed26a010"
click at [405, 154] on select "-Select- UP&B - Attributes V2" at bounding box center [545, 165] width 280 height 22
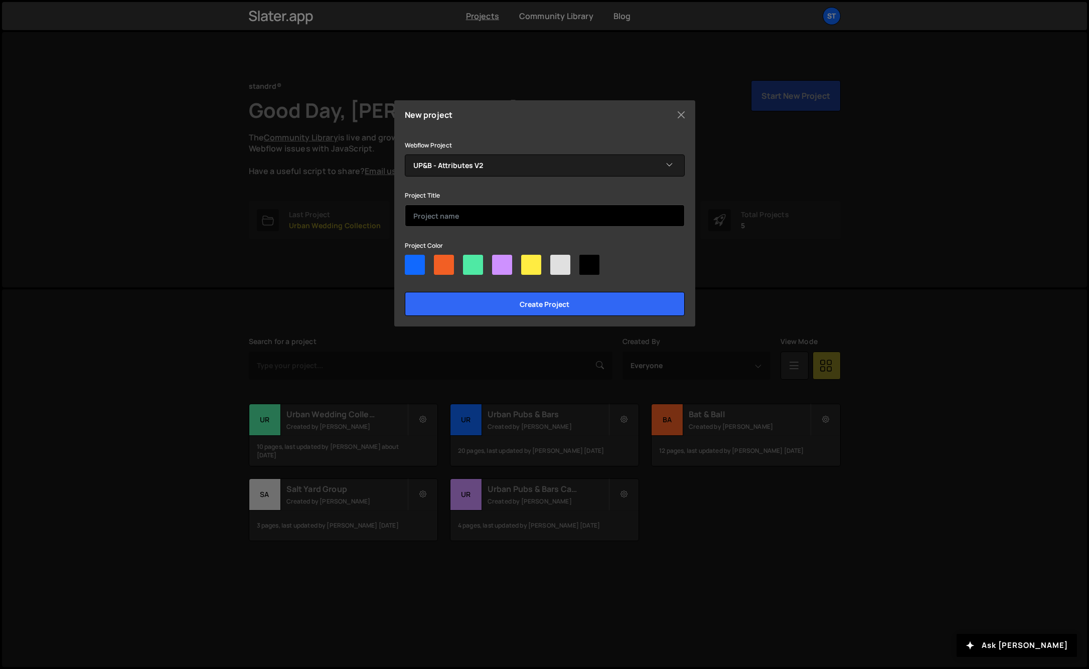
click at [455, 211] on input "text" at bounding box center [545, 216] width 280 height 22
type input "U"
type input "Attributes Migration"
click at [526, 260] on div at bounding box center [531, 265] width 20 height 20
click at [526, 260] on input"] "radio" at bounding box center [524, 258] width 7 height 7
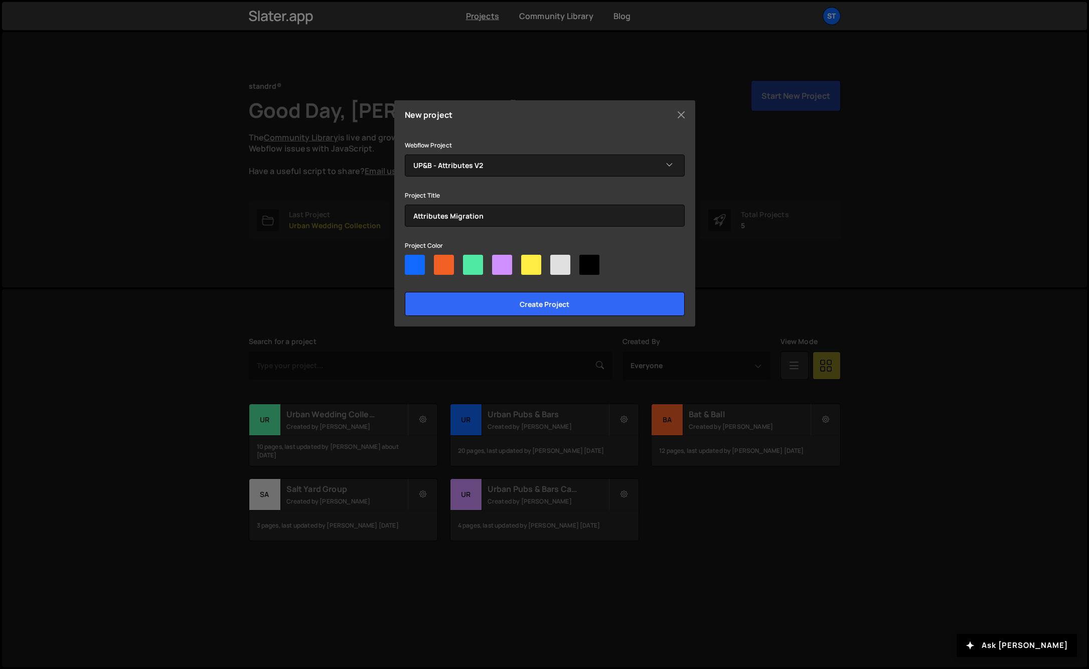
radio input"] "true"
click at [543, 303] on input "Create project" at bounding box center [545, 304] width 280 height 24
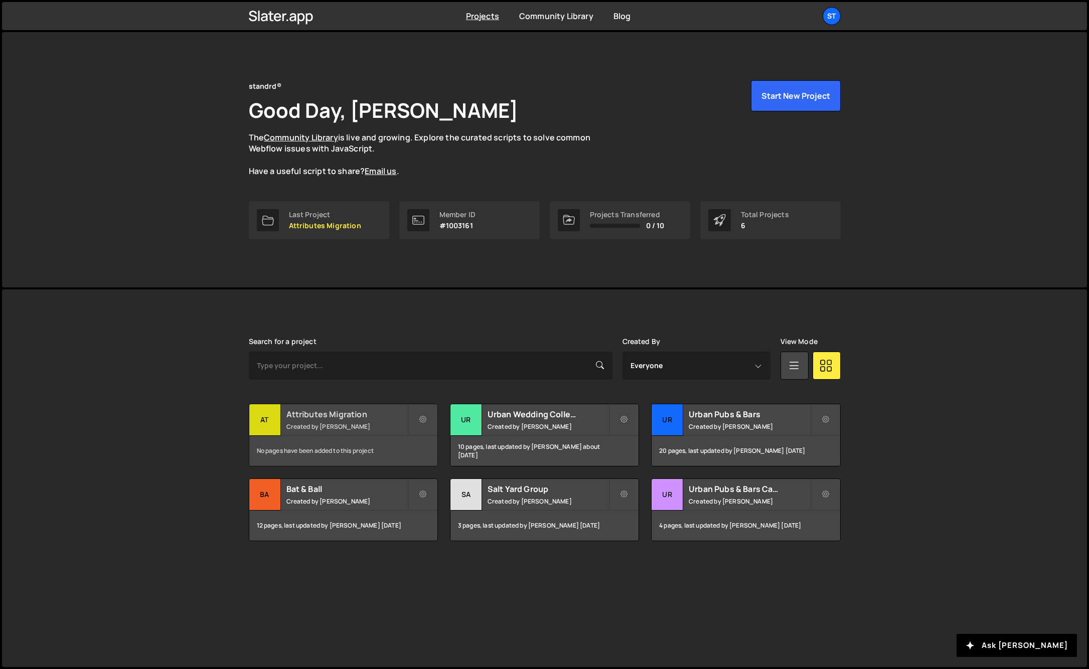
click at [377, 420] on div "Attributes Migration Created by [PERSON_NAME]" at bounding box center [343, 419] width 188 height 31
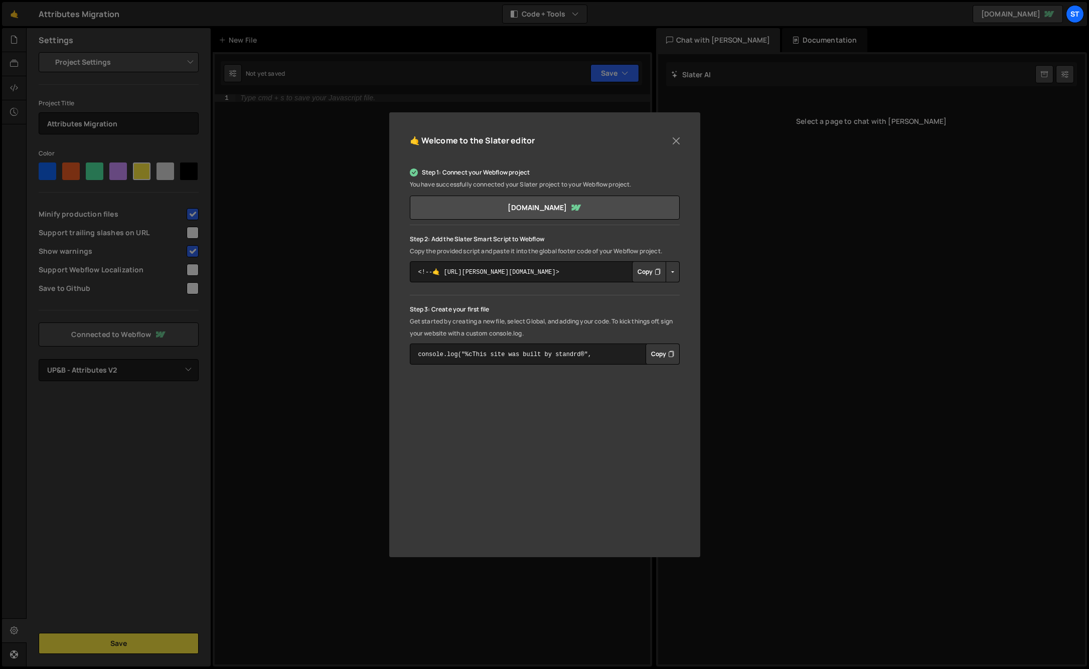
select select "68c4570e4b569559ed26a010"
drag, startPoint x: 674, startPoint y: 141, endPoint x: 659, endPoint y: 139, distance: 14.7
click at [674, 141] on button "Close" at bounding box center [675, 140] width 15 height 15
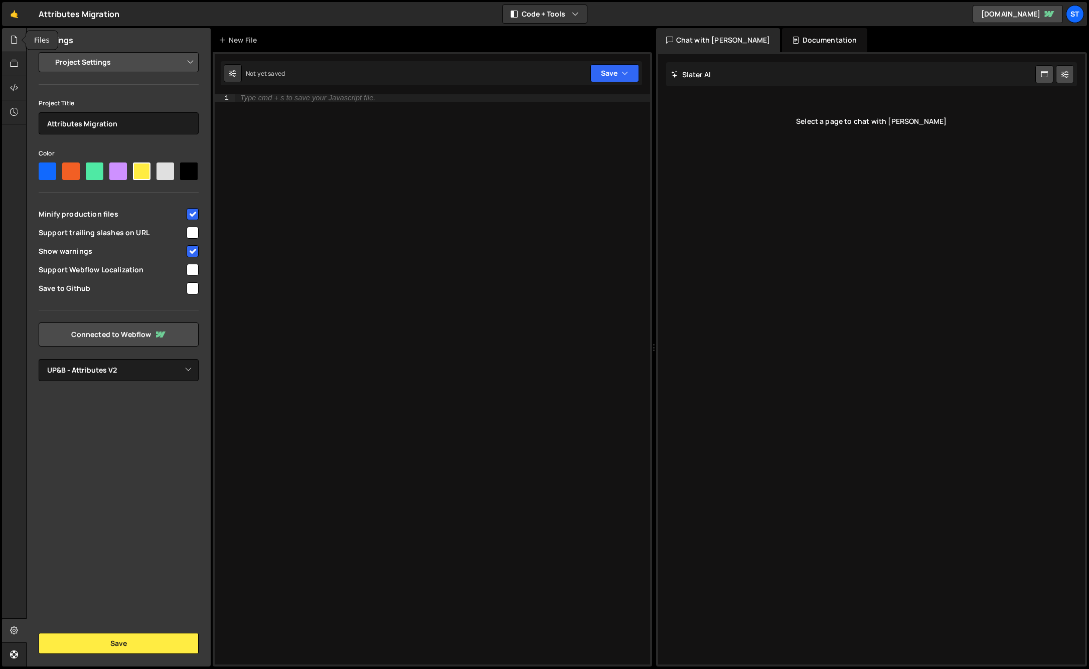
click at [14, 43] on icon at bounding box center [14, 39] width 8 height 11
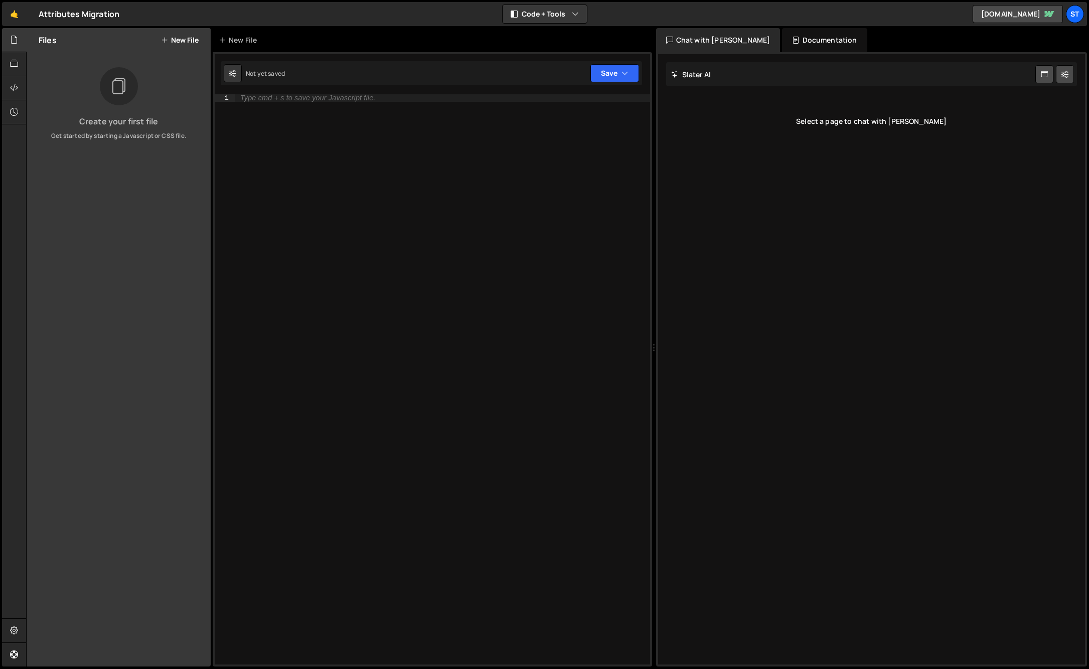
click at [186, 40] on button "New File" at bounding box center [180, 40] width 38 height 8
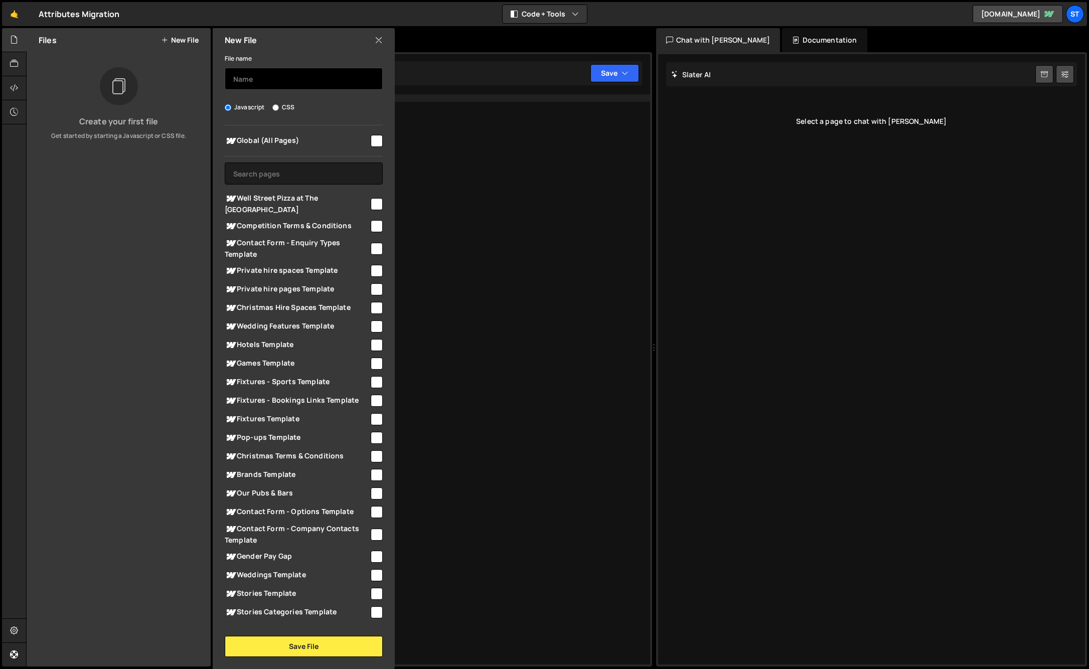
click at [252, 81] on input "text" at bounding box center [304, 79] width 158 height 22
type input "global.js"
click at [371, 142] on input "checkbox" at bounding box center [377, 141] width 12 height 12
checkbox input "true"
click at [303, 644] on button "Save File" at bounding box center [304, 646] width 158 height 21
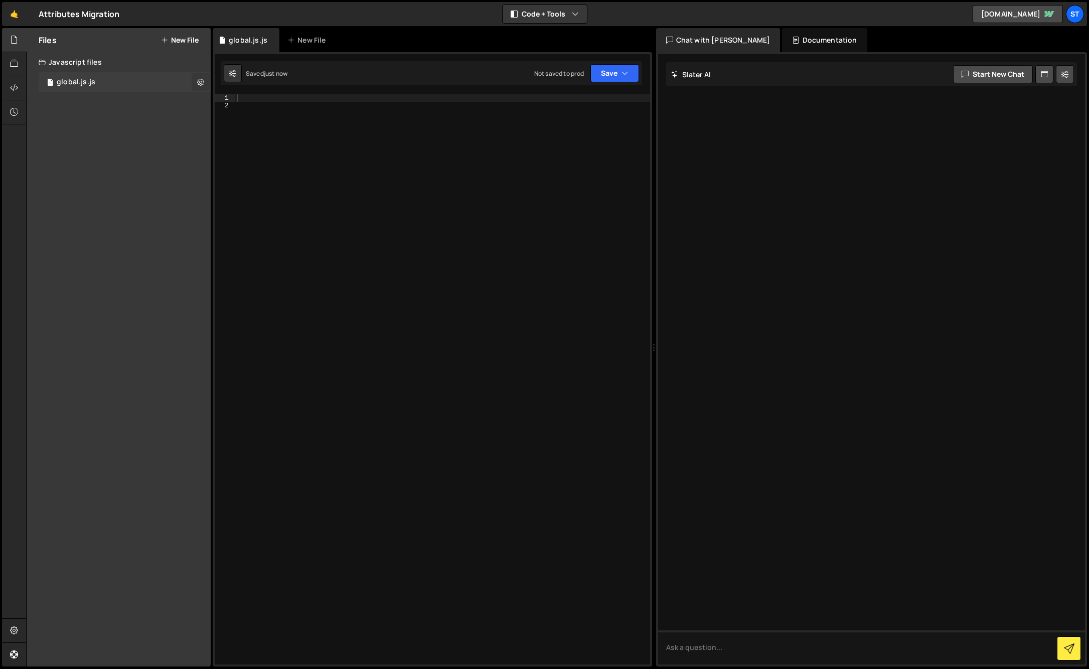
click at [196, 79] on button at bounding box center [201, 82] width 18 height 18
type input "global.js"
radio input "true"
checkbox input "true"
click at [254, 103] on button "Edit File Settings" at bounding box center [262, 103] width 98 height 20
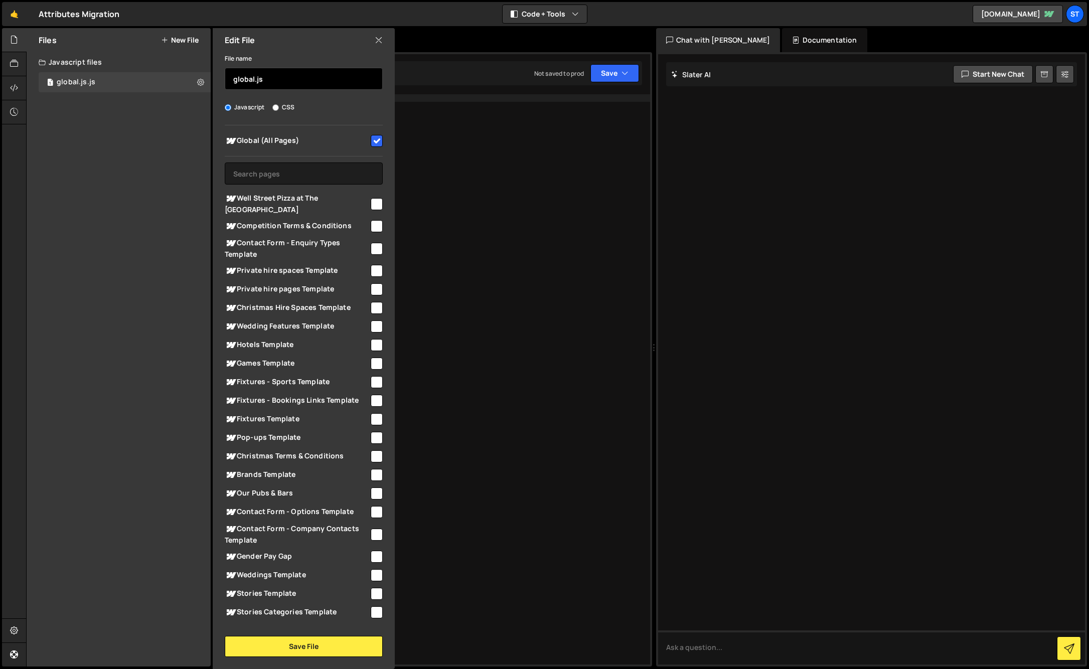
click at [268, 76] on input "global.js" at bounding box center [304, 79] width 158 height 22
click at [322, 647] on button "Save File" at bounding box center [304, 646] width 158 height 21
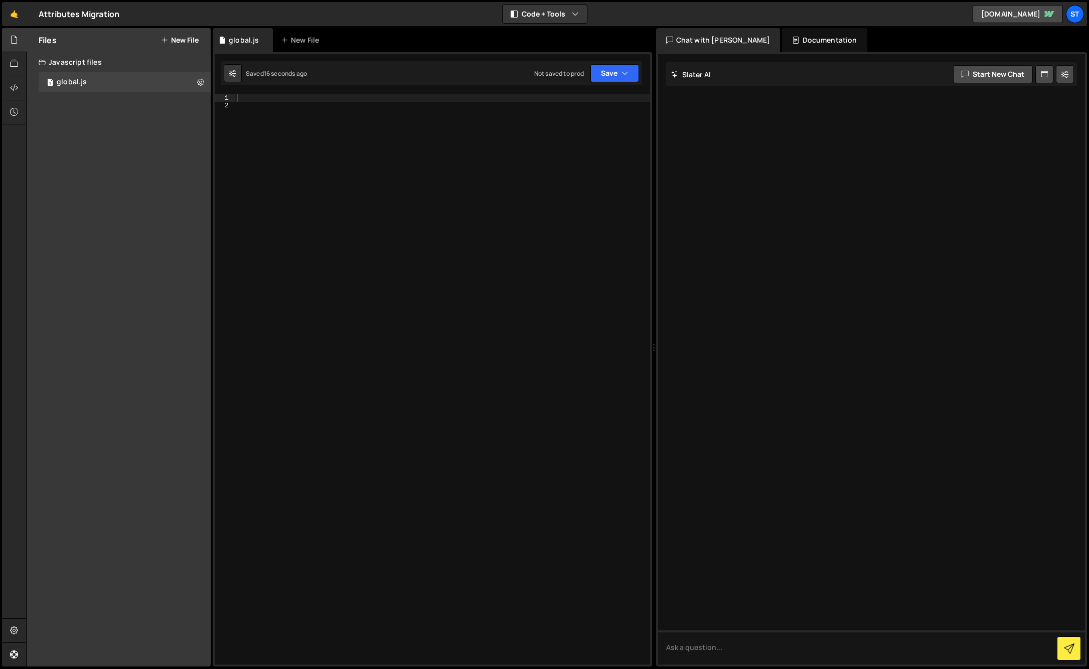
click at [176, 41] on button "New File" at bounding box center [180, 40] width 38 height 8
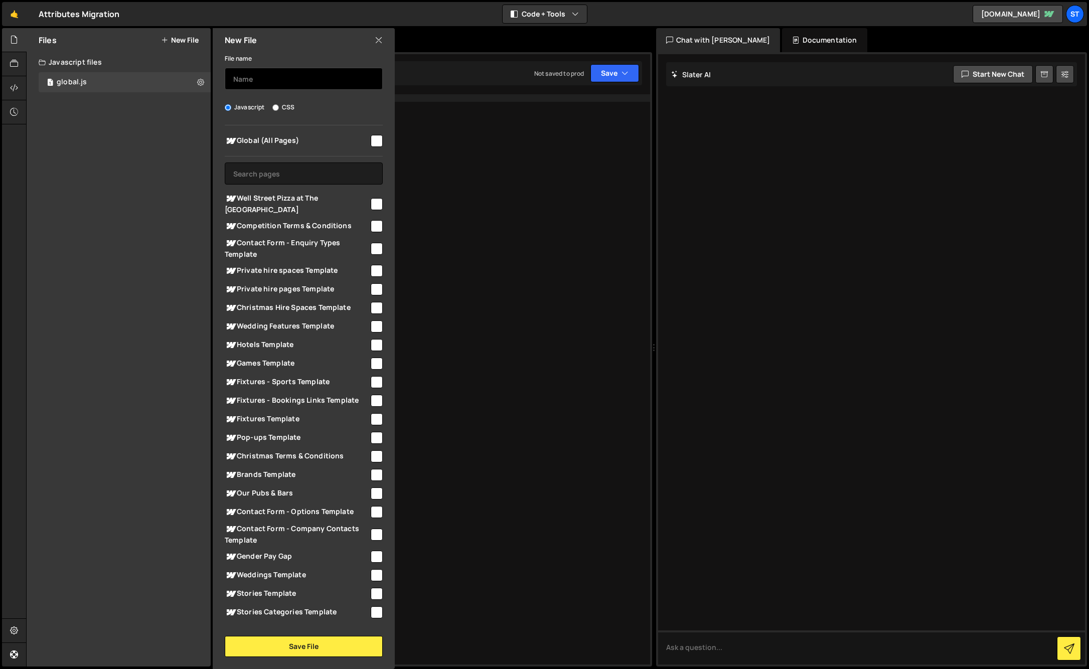
click at [251, 84] on input "text" at bounding box center [304, 79] width 158 height 22
type input "swiper"
click at [371, 139] on input "checkbox" at bounding box center [377, 141] width 12 height 12
checkbox input "true"
click at [326, 642] on button "Save File" at bounding box center [304, 646] width 158 height 21
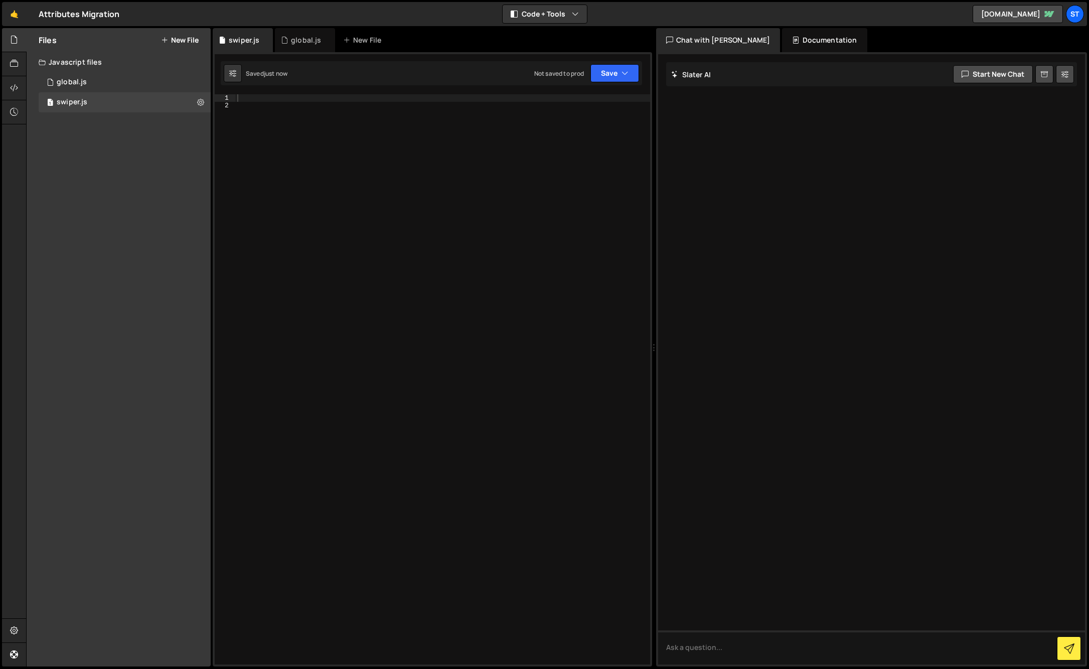
click at [187, 41] on button "New File" at bounding box center [180, 40] width 38 height 8
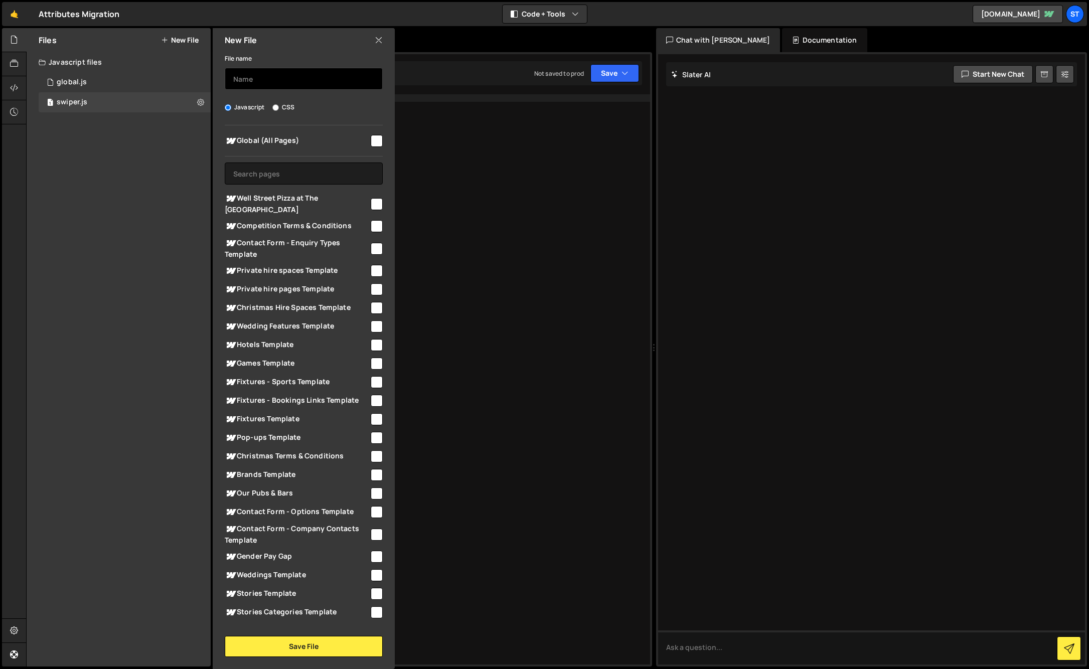
click at [248, 76] on input "text" at bounding box center [304, 79] width 158 height 22
type input "lenis"
click at [371, 135] on input "checkbox" at bounding box center [377, 141] width 12 height 12
checkbox input "true"
click at [326, 644] on button "Save File" at bounding box center [304, 646] width 158 height 21
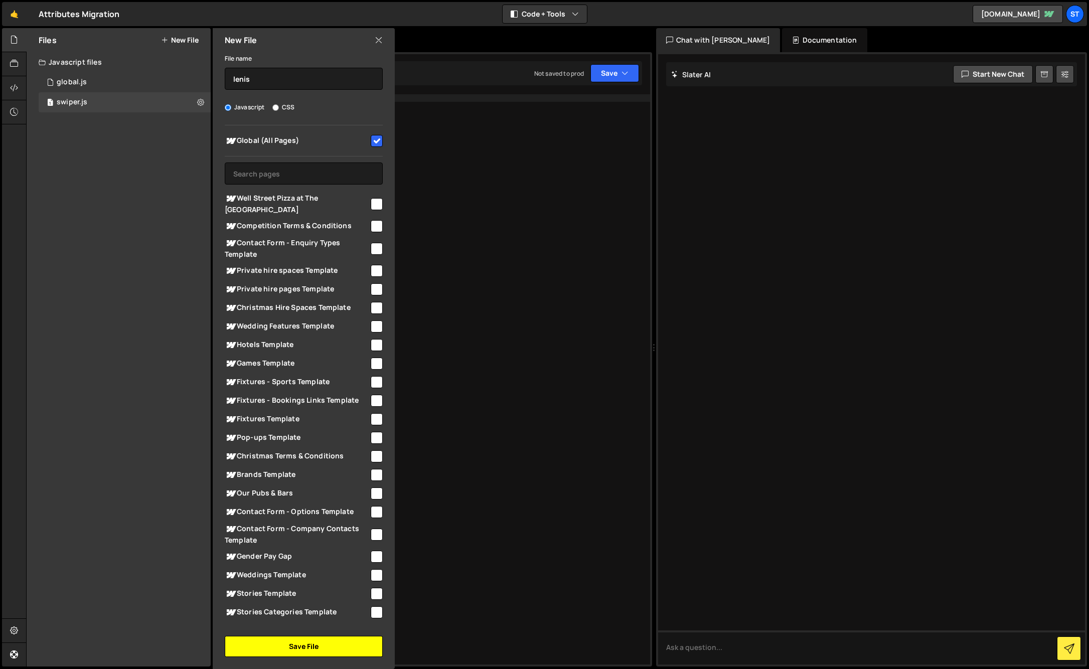
checkbox input "false"
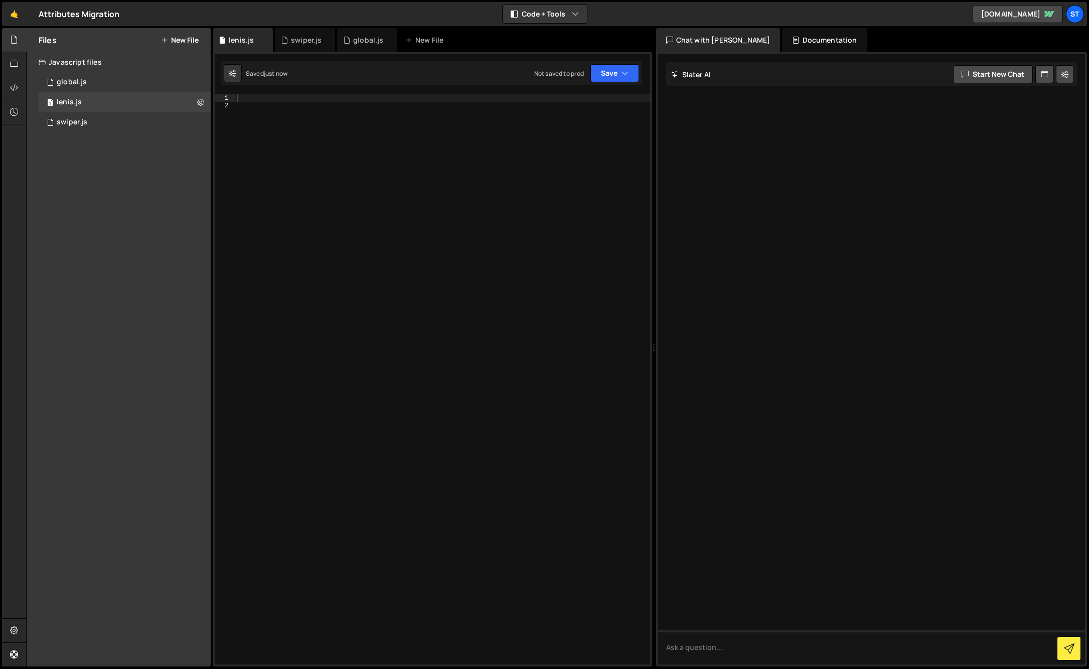
click at [195, 41] on button "New File" at bounding box center [180, 40] width 38 height 8
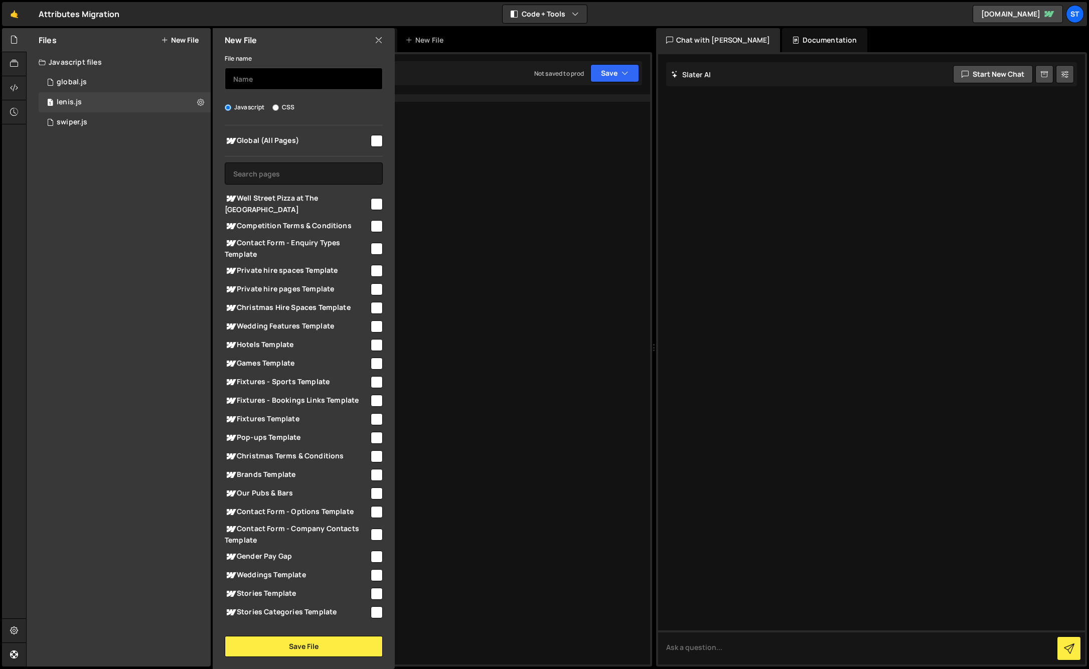
click at [263, 80] on input "text" at bounding box center [304, 79] width 158 height 22
type input "gsap"
click at [372, 140] on input "checkbox" at bounding box center [377, 141] width 12 height 12
checkbox input "true"
click at [325, 646] on button "Save File" at bounding box center [304, 646] width 158 height 21
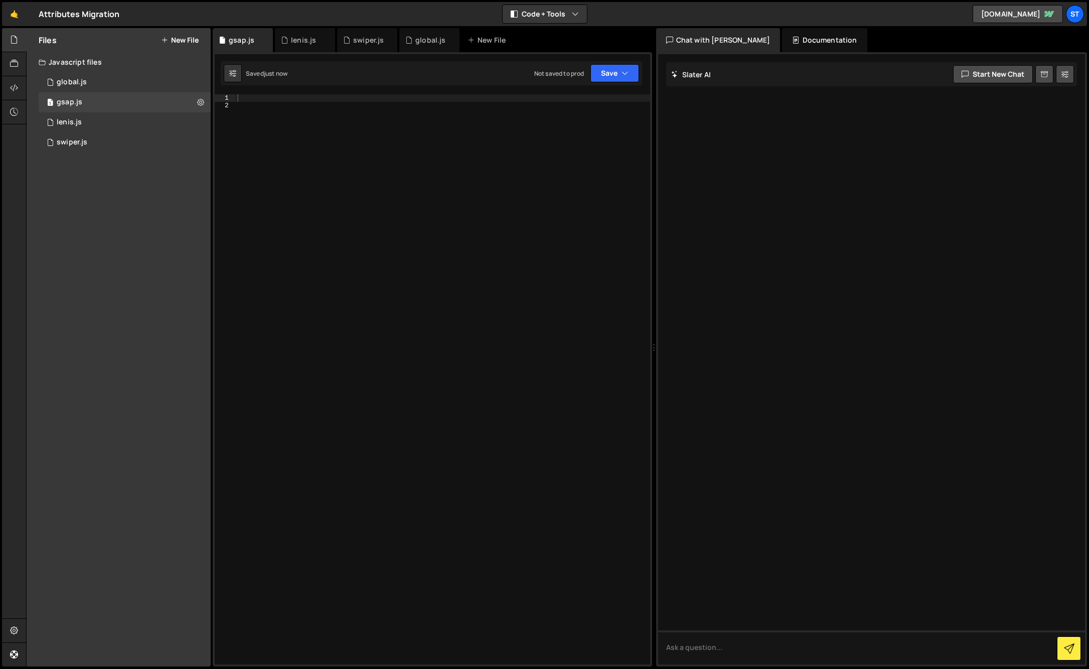
click at [187, 41] on button "New File" at bounding box center [180, 40] width 38 height 8
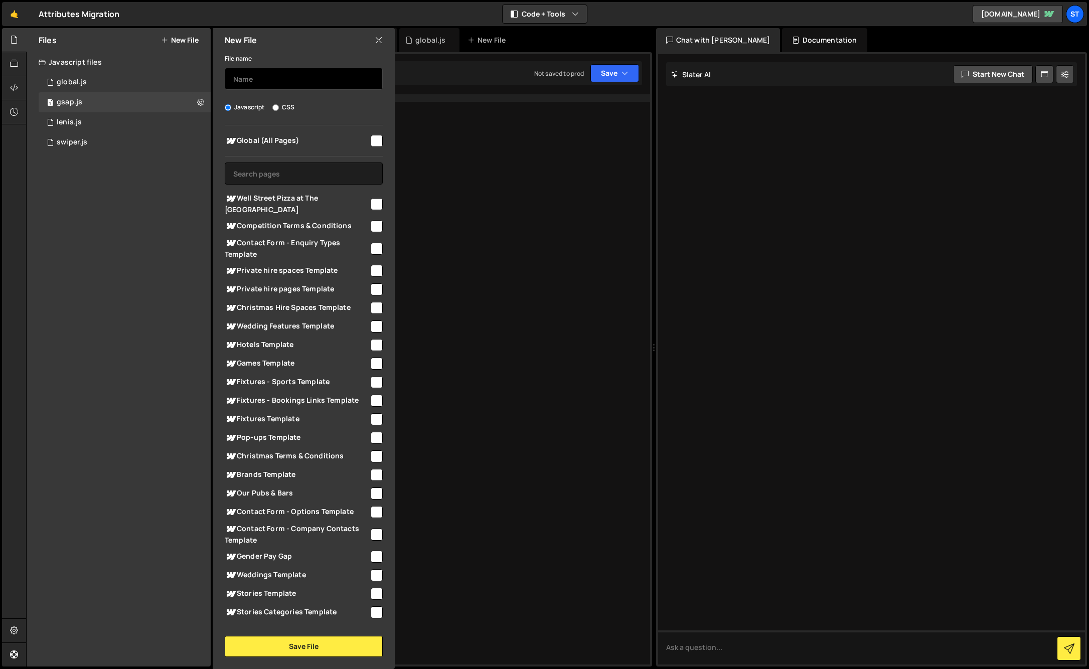
click at [261, 73] on input "text" at bounding box center [304, 79] width 158 height 22
type input "datepicker"
click at [371, 137] on input "checkbox" at bounding box center [377, 141] width 12 height 12
checkbox input "true"
click at [307, 642] on button "Save File" at bounding box center [304, 646] width 158 height 21
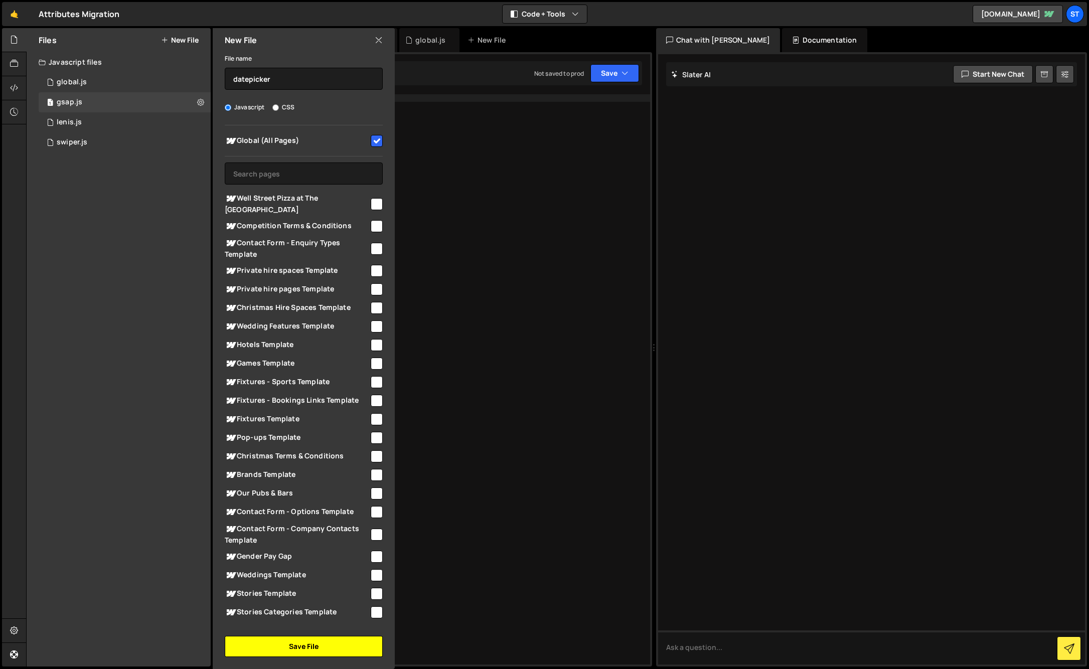
checkbox input "false"
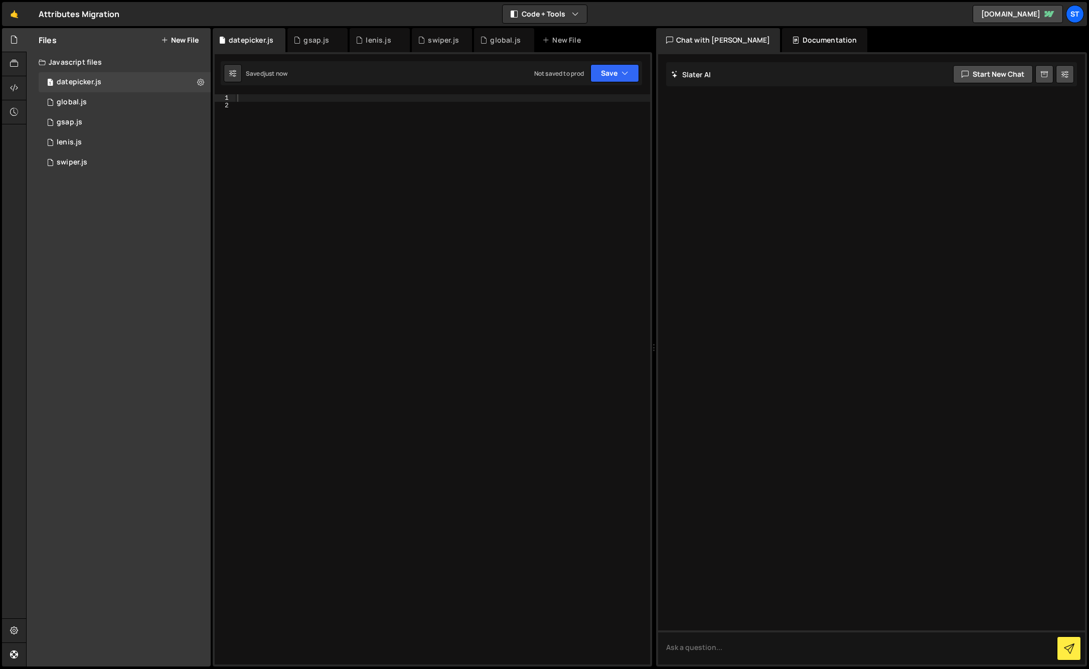
click at [187, 41] on button "New File" at bounding box center [180, 40] width 38 height 8
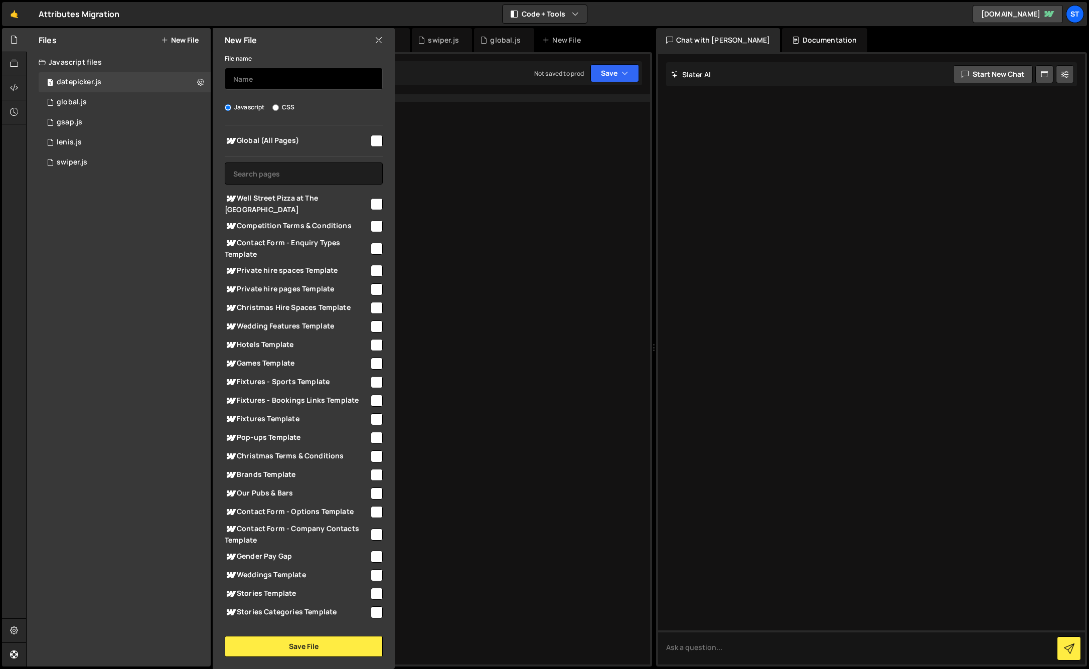
click at [262, 77] on input "text" at bounding box center [304, 79] width 158 height 22
type input "maps-weddings"
click at [197, 82] on button at bounding box center [201, 82] width 18 height 18
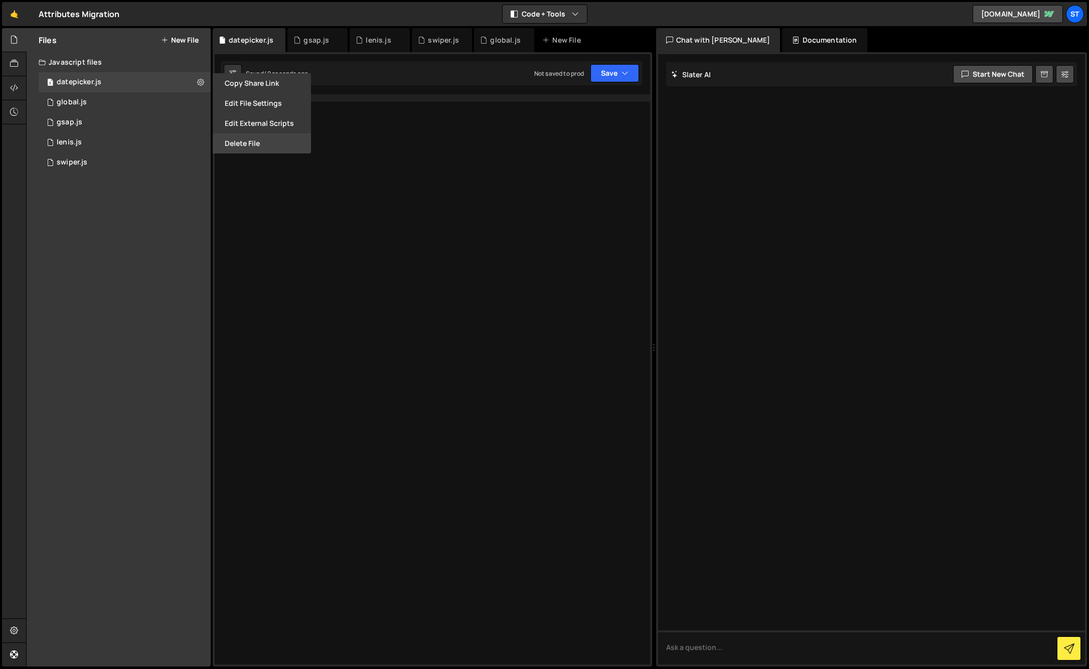
click at [245, 141] on button "Delete File" at bounding box center [262, 143] width 98 height 20
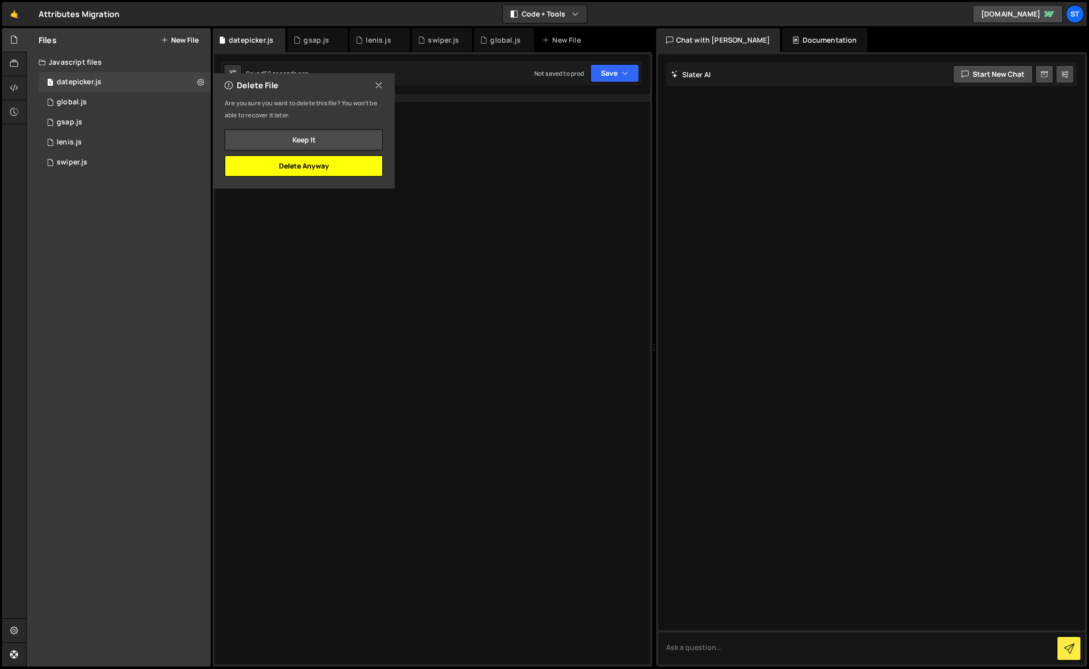
click at [304, 168] on button "Delete Anyway" at bounding box center [304, 165] width 158 height 21
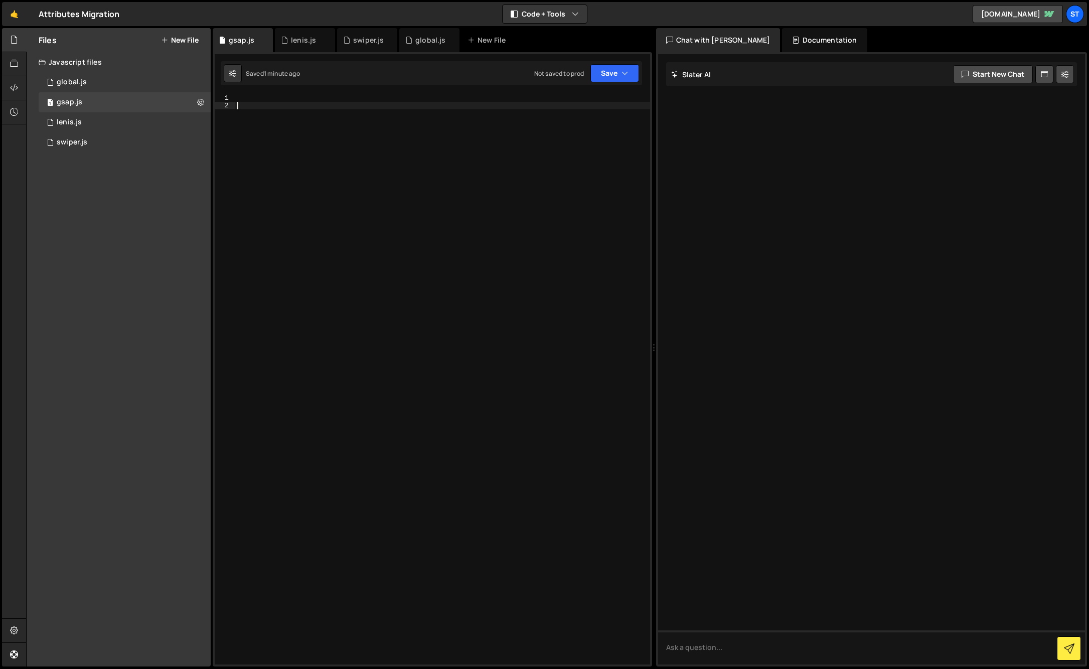
click at [259, 113] on div at bounding box center [442, 386] width 415 height 585
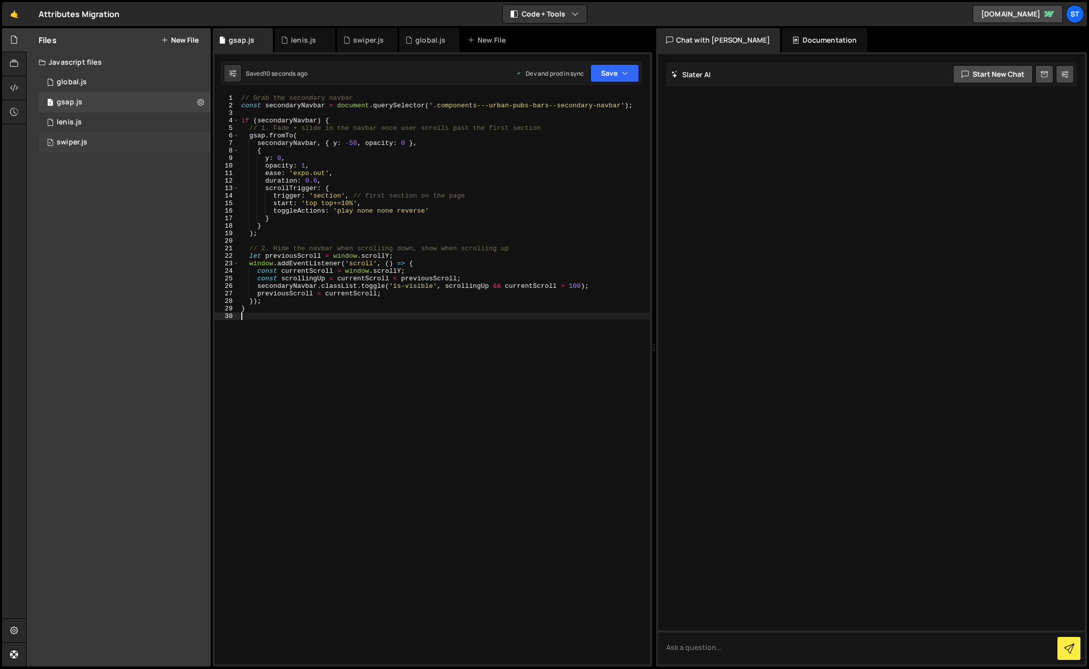
click at [72, 142] on div "swiper.js" at bounding box center [72, 142] width 31 height 9
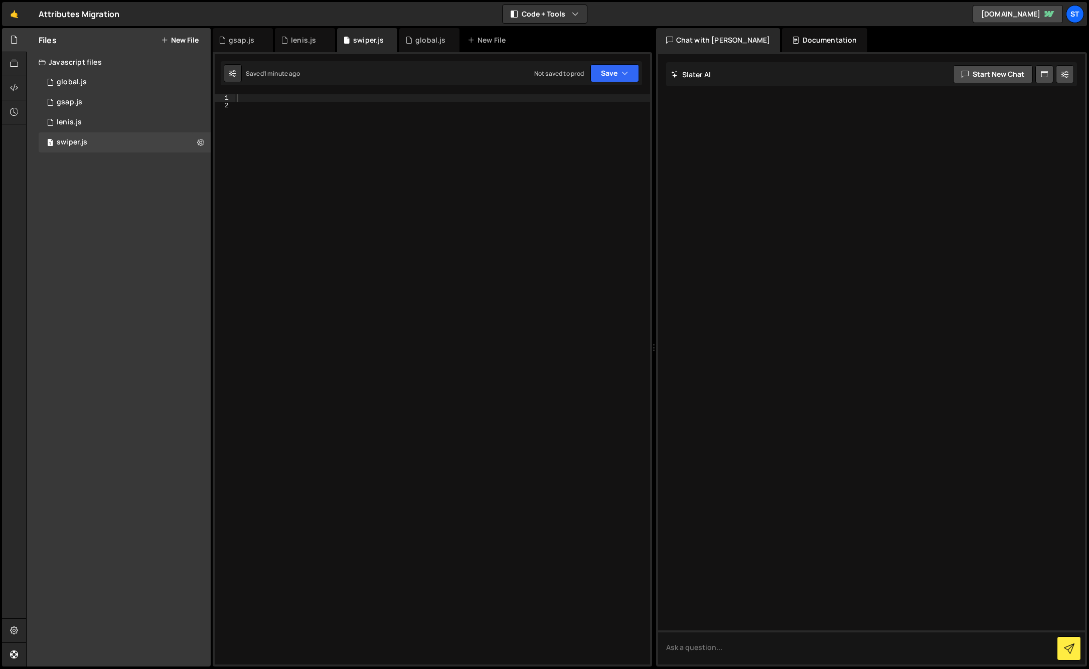
click at [279, 122] on div at bounding box center [442, 386] width 415 height 585
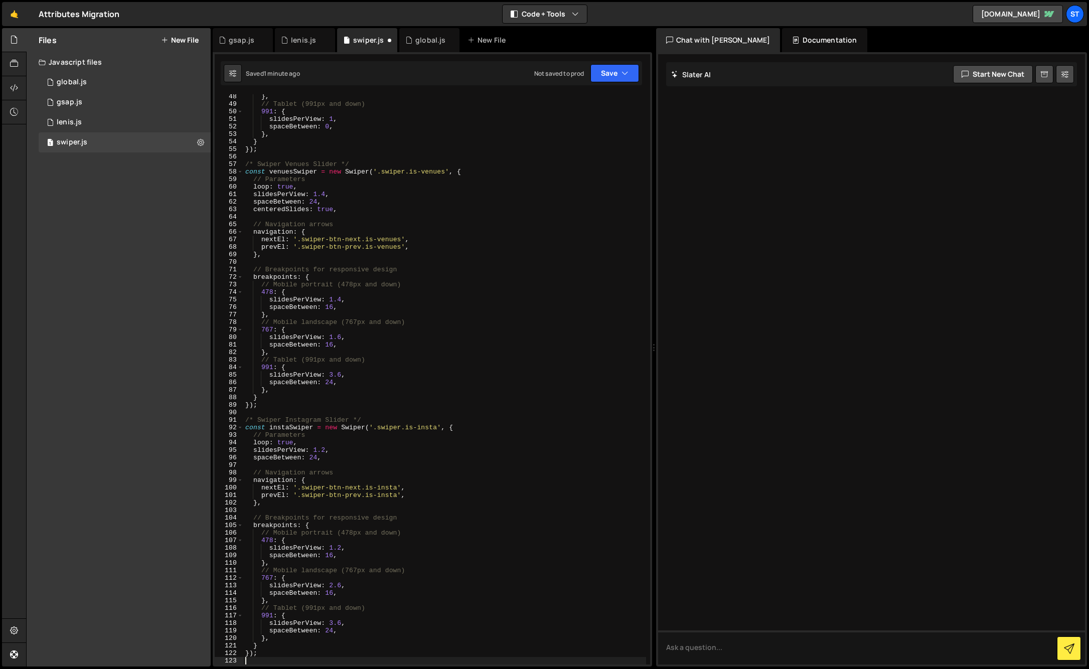
scroll to position [355, 0]
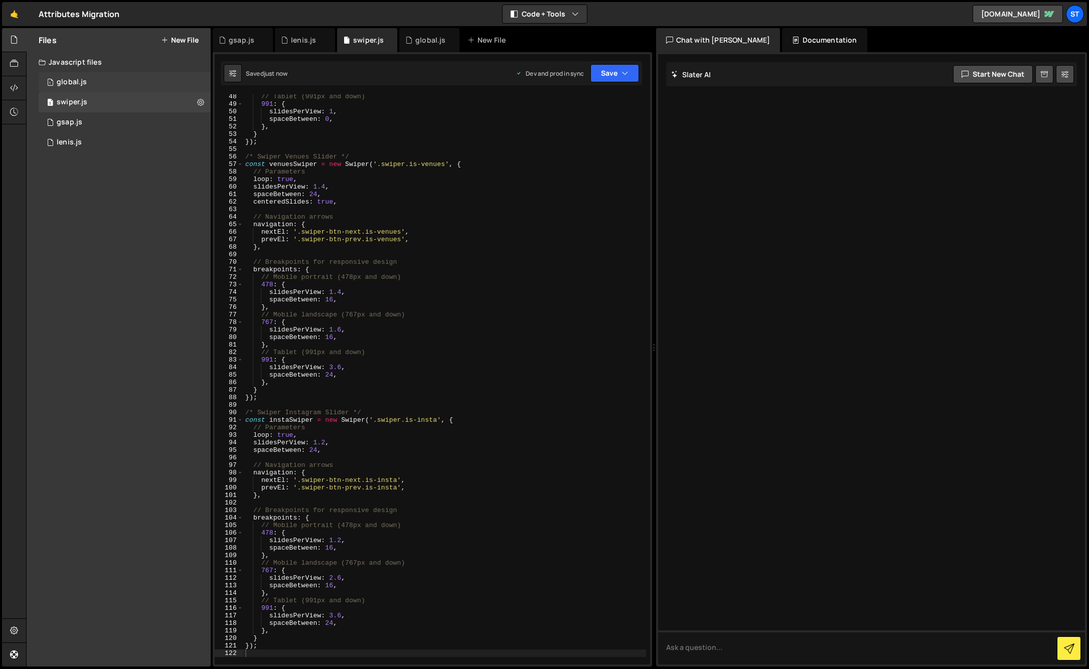
click at [100, 79] on div "1 global.js 0" at bounding box center [125, 82] width 172 height 20
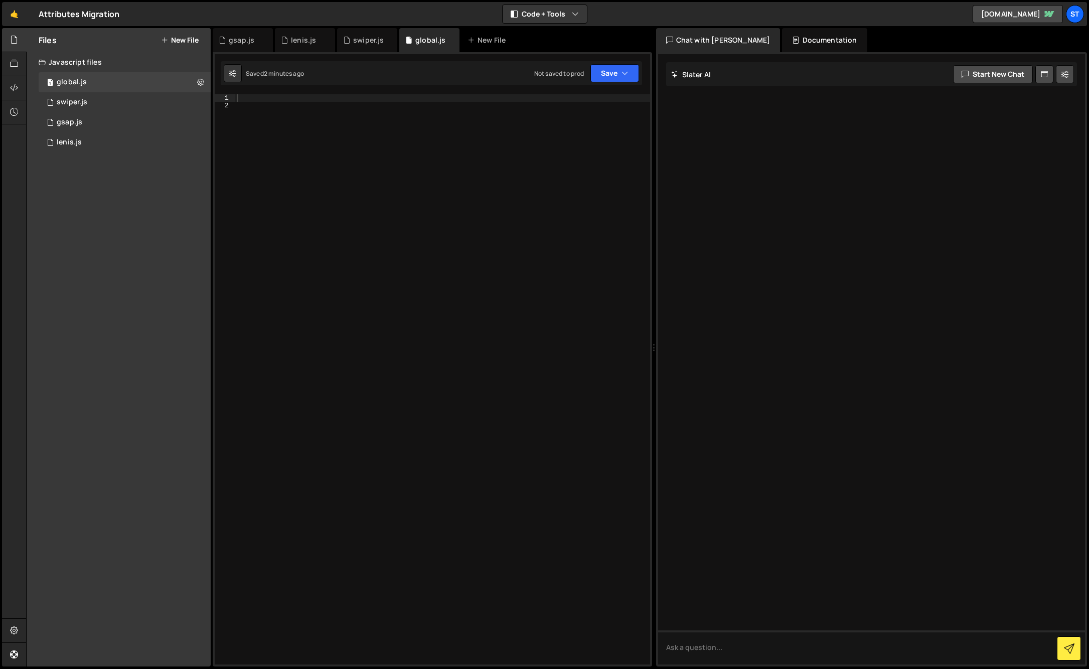
click at [359, 160] on div at bounding box center [442, 386] width 415 height 585
click at [292, 97] on div at bounding box center [442, 386] width 415 height 585
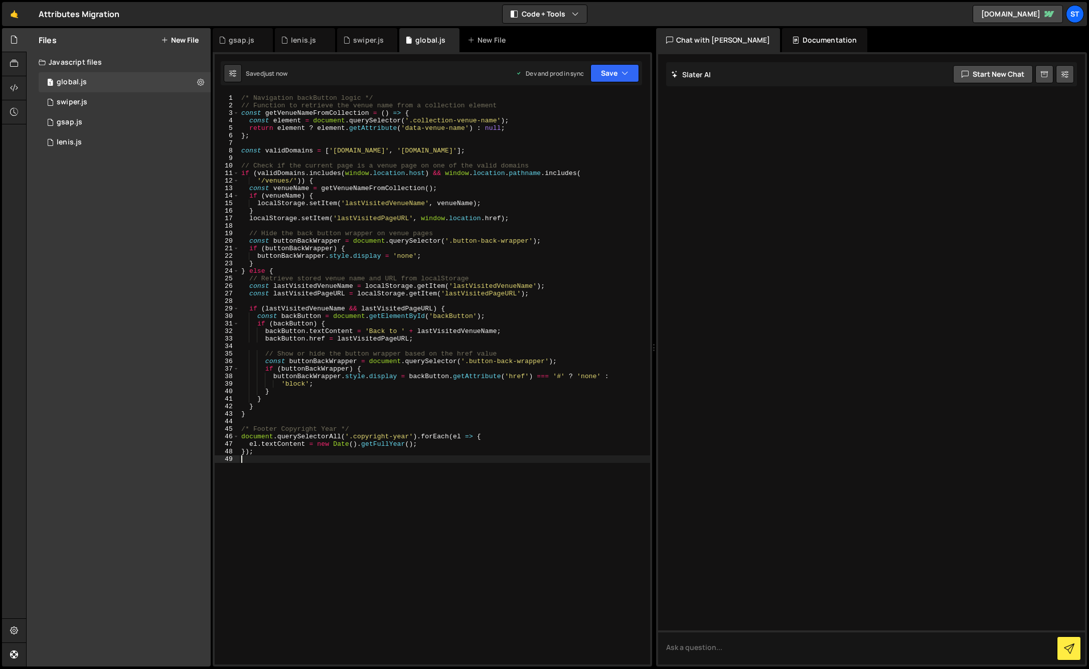
click at [185, 41] on button "New File" at bounding box center [180, 40] width 38 height 8
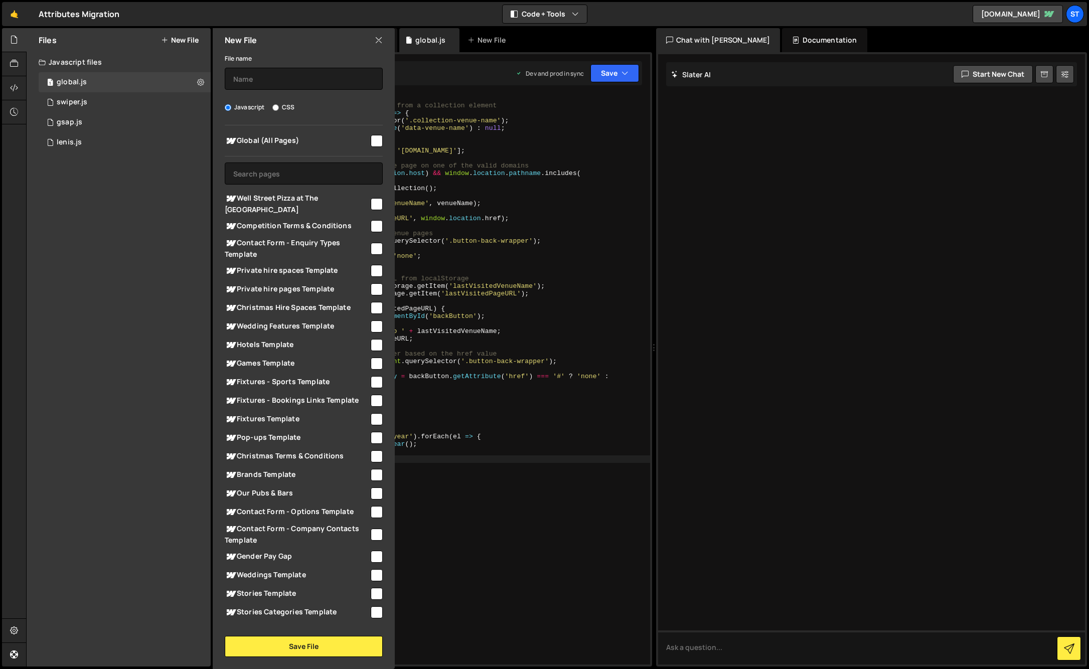
click at [185, 41] on button "New File" at bounding box center [180, 40] width 38 height 8
click at [257, 80] on input "text" at bounding box center [304, 79] width 158 height 22
type input "global"
click at [276, 108] on input "CSS" at bounding box center [275, 107] width 7 height 7
radio input "true"
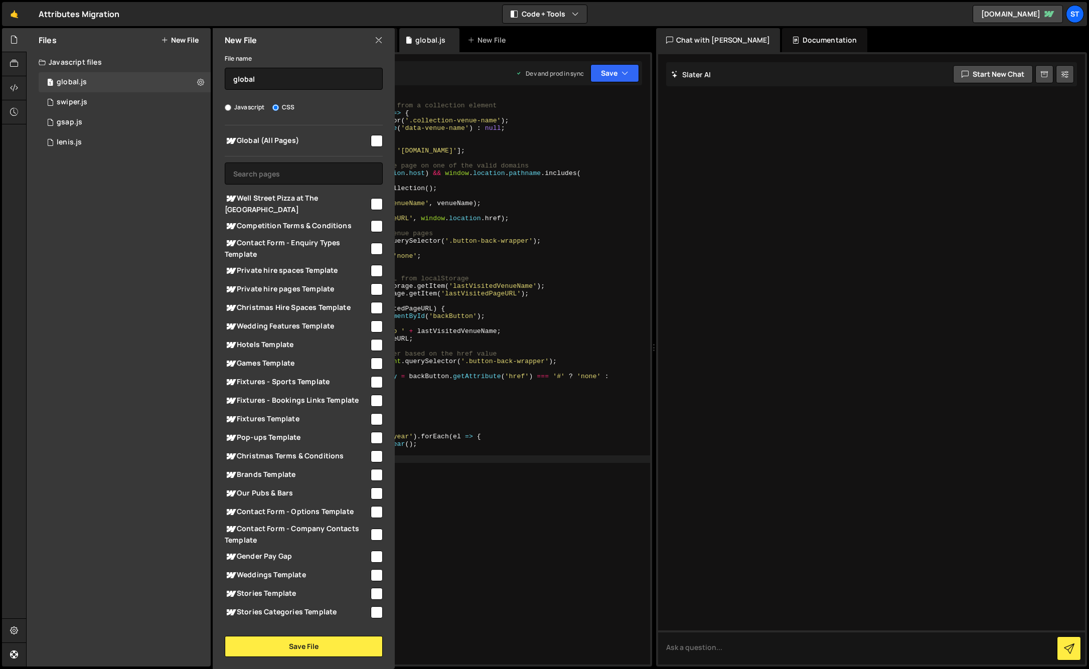
click at [375, 143] on input "checkbox" at bounding box center [377, 141] width 12 height 12
checkbox input "true"
click at [314, 648] on button "Save File" at bounding box center [304, 646] width 158 height 21
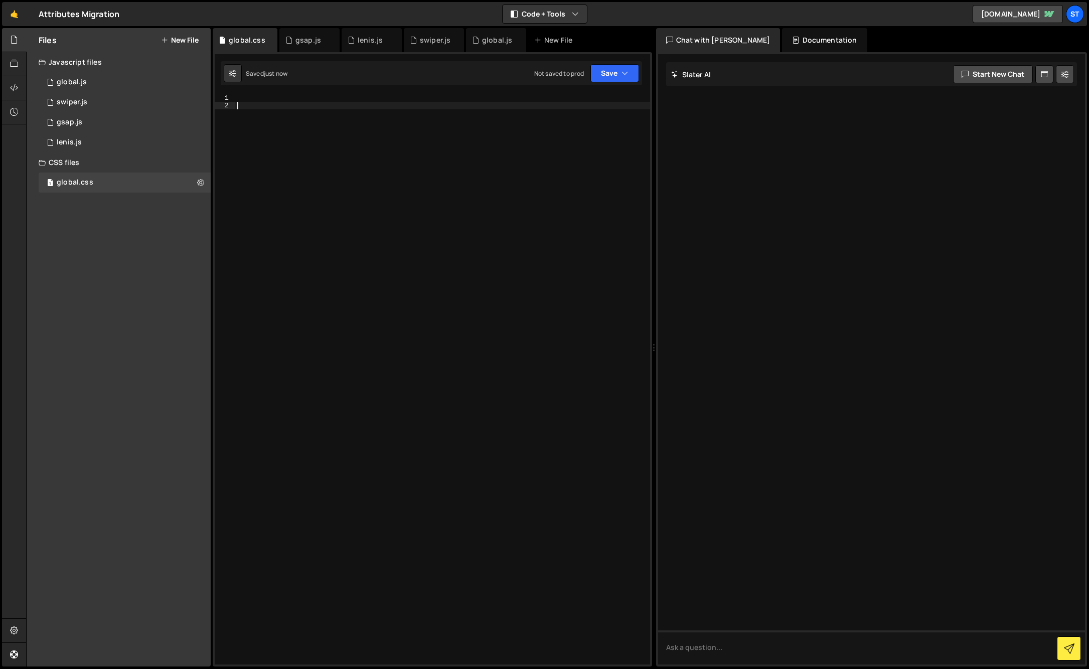
click at [295, 108] on div at bounding box center [442, 386] width 415 height 585
click at [277, 97] on div at bounding box center [442, 386] width 415 height 585
click at [202, 181] on icon at bounding box center [200, 183] width 7 height 10
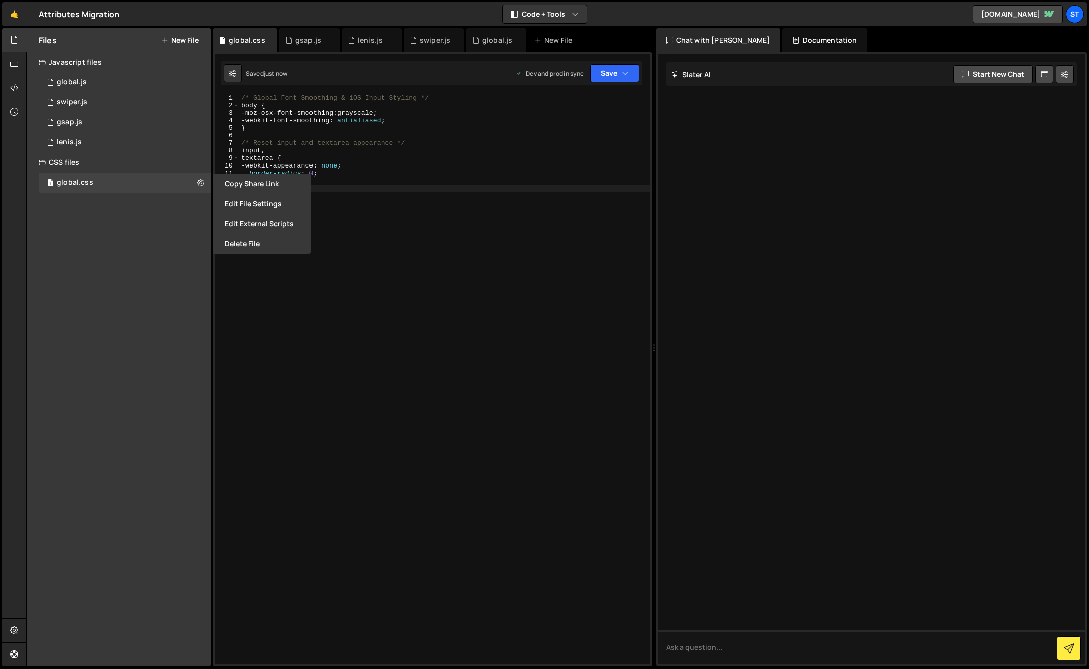
click at [158, 211] on div "Files New File Create your first file Get started by starting a Javascript or C…" at bounding box center [119, 347] width 184 height 638
click at [176, 32] on div "Files New File" at bounding box center [119, 40] width 184 height 24
click at [178, 38] on button "New File" at bounding box center [180, 40] width 38 height 8
radio input "true"
checkbox input "false"
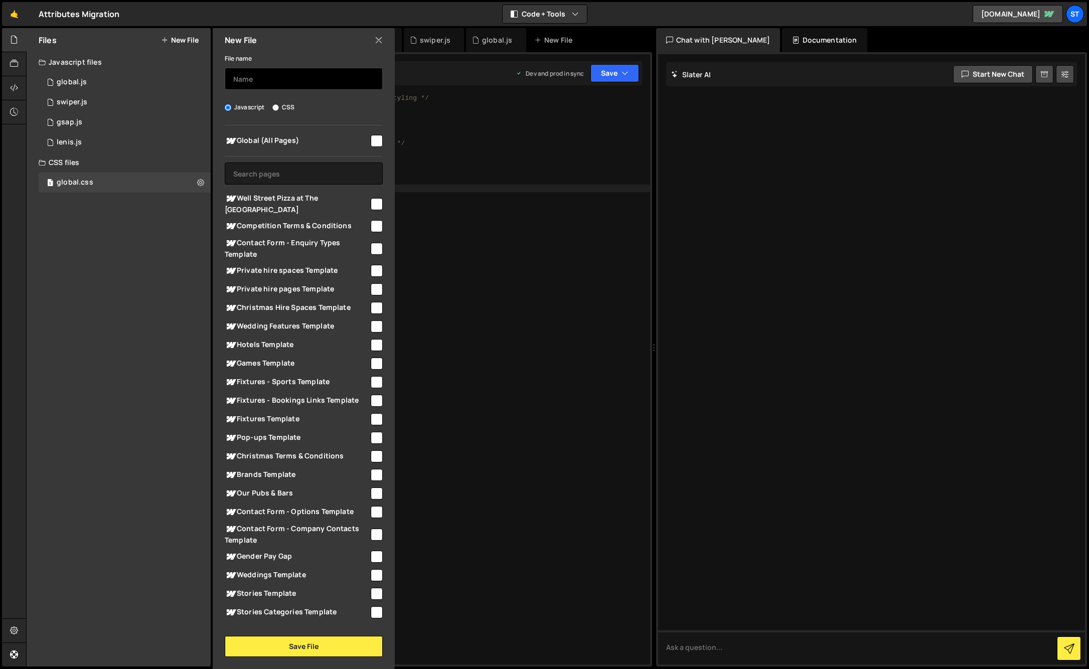
click at [250, 80] on input "text" at bounding box center [304, 79] width 158 height 22
type input "gsap"
click at [275, 106] on input "CSS" at bounding box center [275, 107] width 7 height 7
radio input "true"
click at [372, 143] on input "checkbox" at bounding box center [377, 141] width 12 height 12
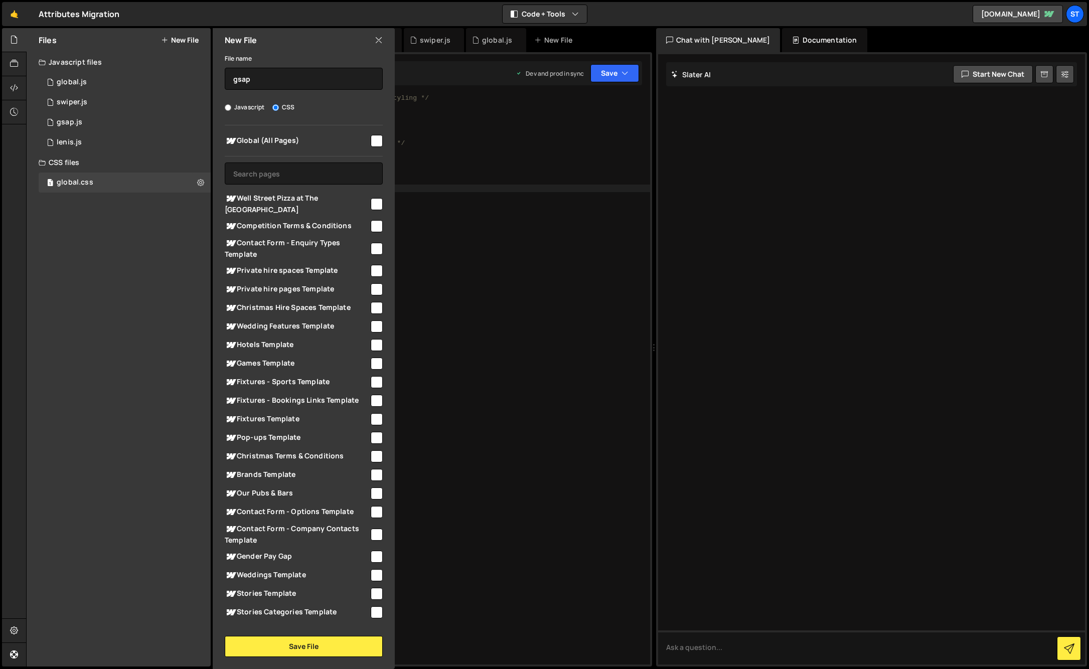
checkbox input "true"
click at [332, 647] on button "Save File" at bounding box center [304, 646] width 158 height 21
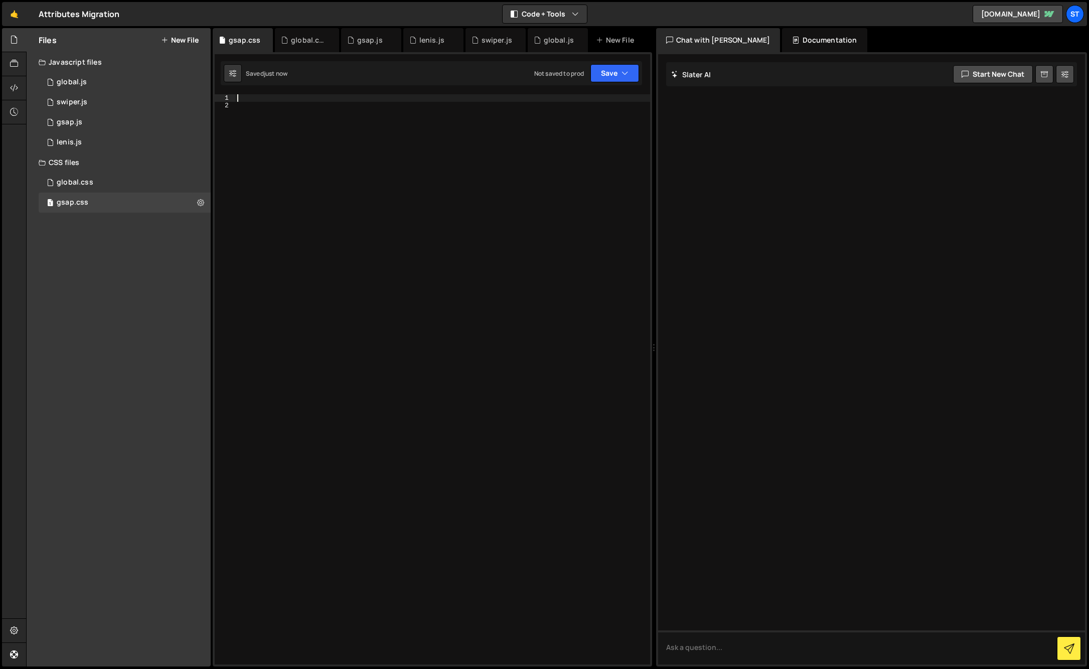
click at [276, 99] on div at bounding box center [442, 386] width 415 height 585
click at [312, 264] on div "/* Secondary navbar */ .components---urban-pubs-bars--secondary-navbar { transi…" at bounding box center [444, 386] width 411 height 585
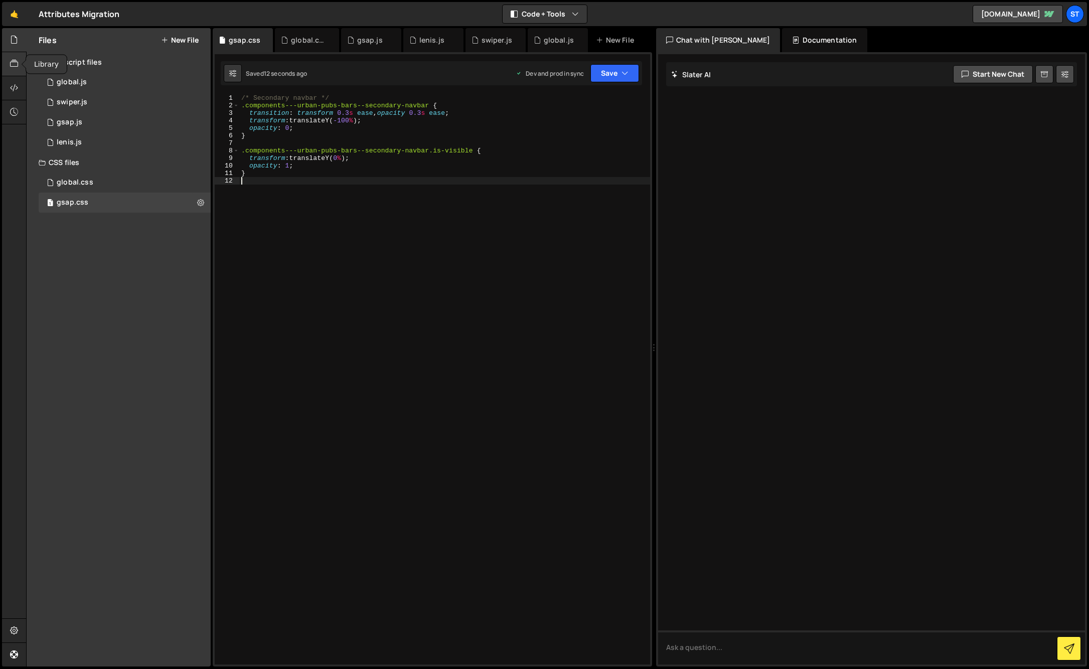
click at [18, 64] on div at bounding box center [14, 64] width 25 height 24
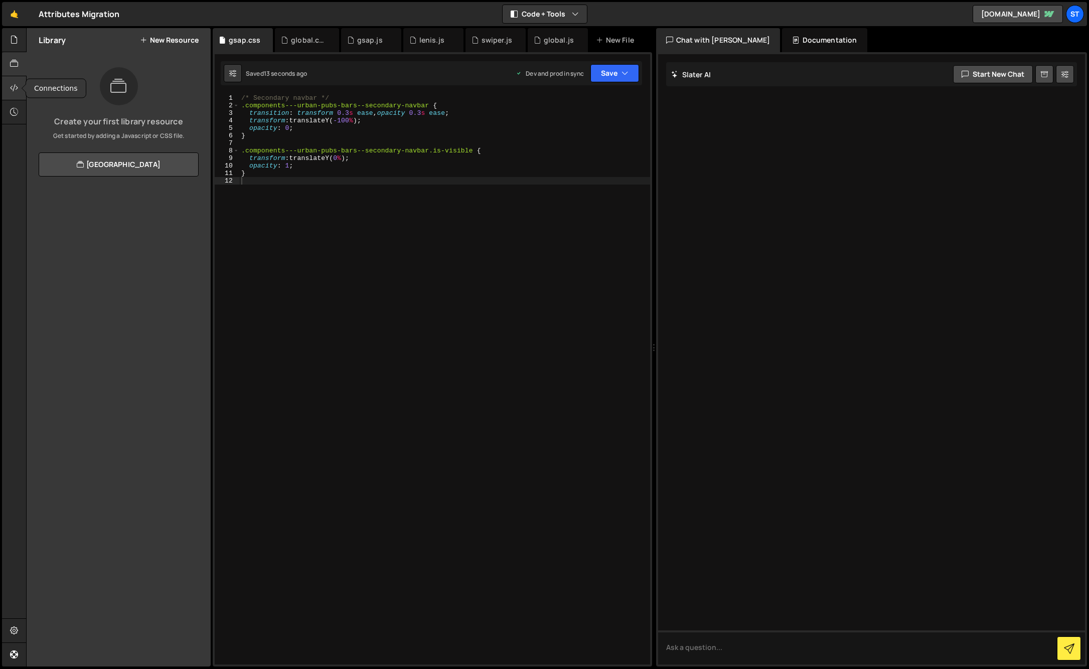
click at [17, 91] on icon at bounding box center [14, 87] width 8 height 11
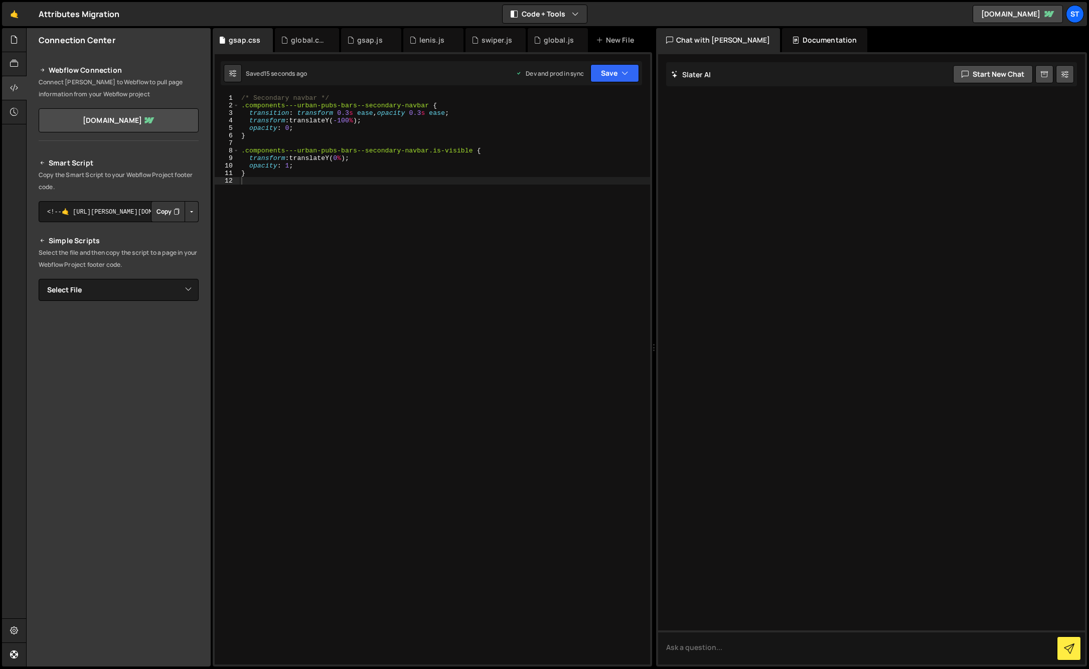
click at [190, 209] on button "Button group with nested dropdown" at bounding box center [192, 211] width 14 height 21
click at [172, 244] on link "Copy Production Script" at bounding box center [149, 245] width 98 height 14
click at [194, 213] on button "Button group with nested dropdown" at bounding box center [192, 211] width 14 height 21
click at [173, 231] on link "Copy Staging Script" at bounding box center [149, 231] width 98 height 14
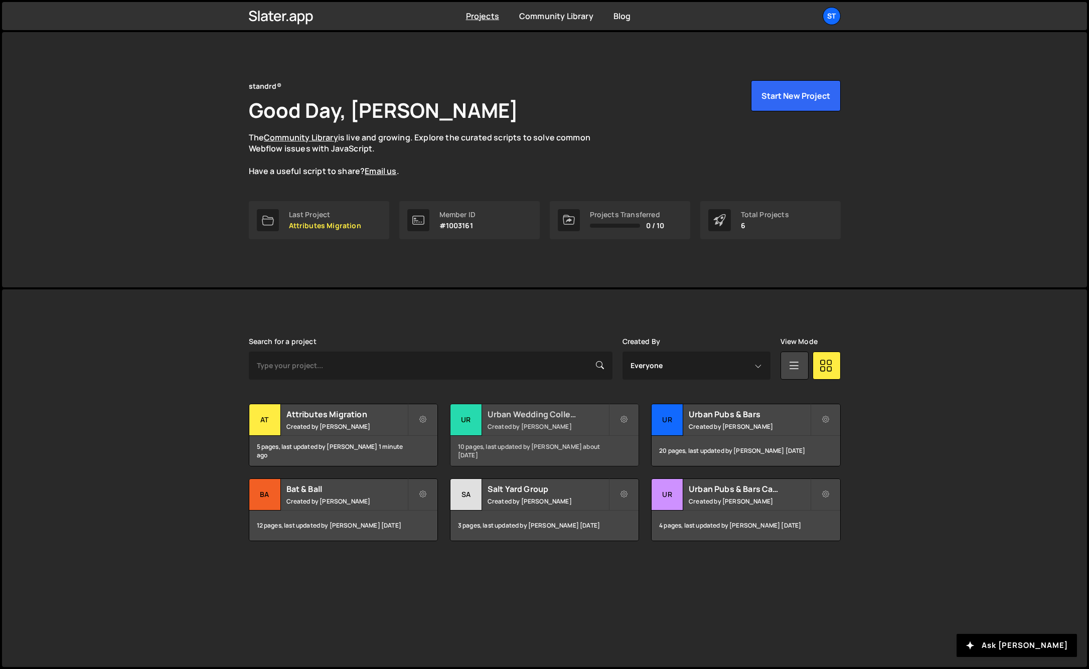
click at [552, 421] on div "Urban Wedding Collection Created by Kieran Hall" at bounding box center [544, 419] width 188 height 31
